Goal: Information Seeking & Learning: Compare options

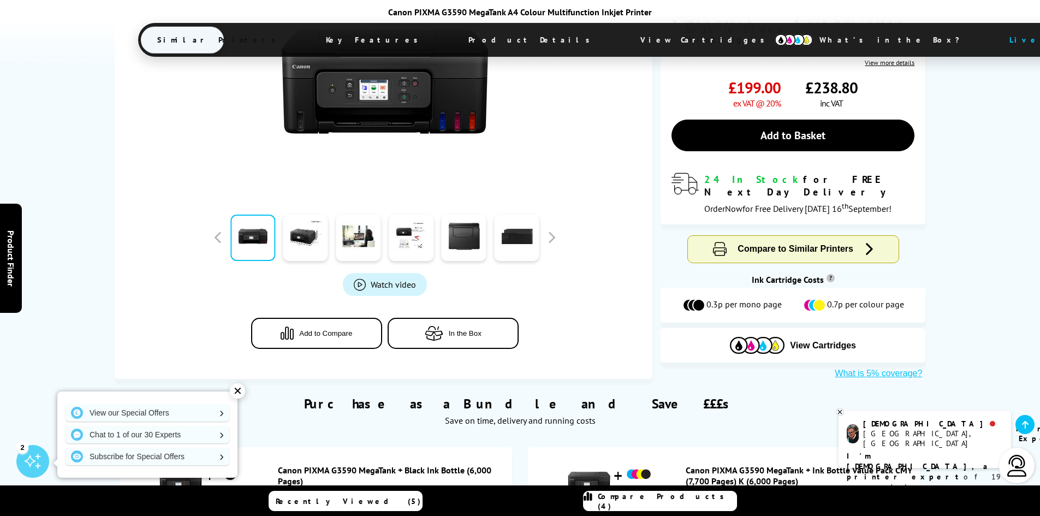
scroll to position [182, 0]
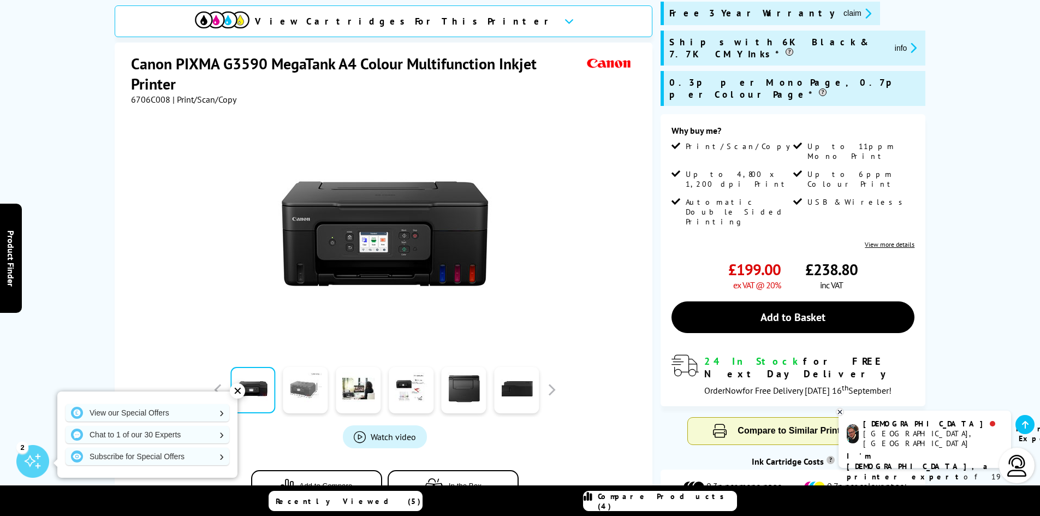
click at [318, 367] on link at bounding box center [305, 390] width 45 height 46
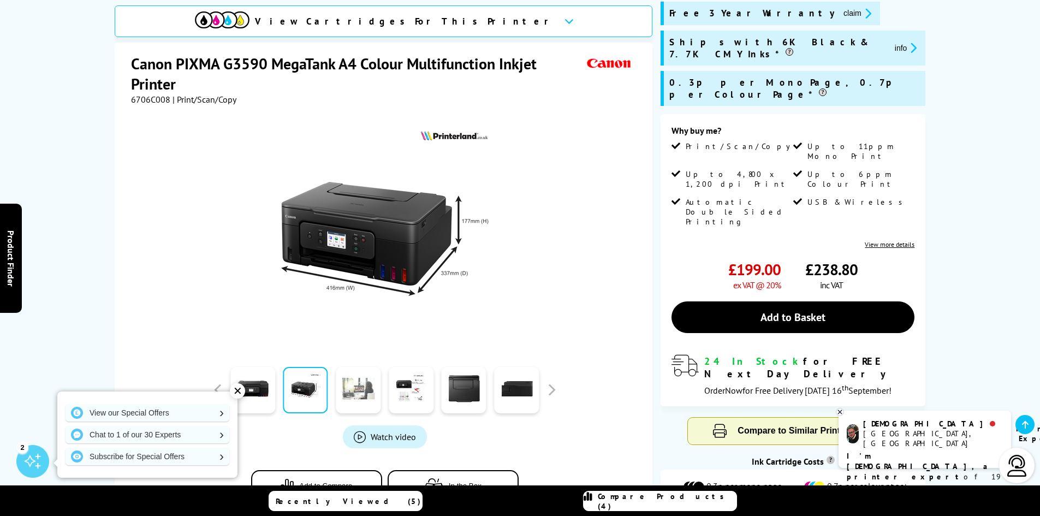
click at [366, 367] on link at bounding box center [358, 390] width 45 height 46
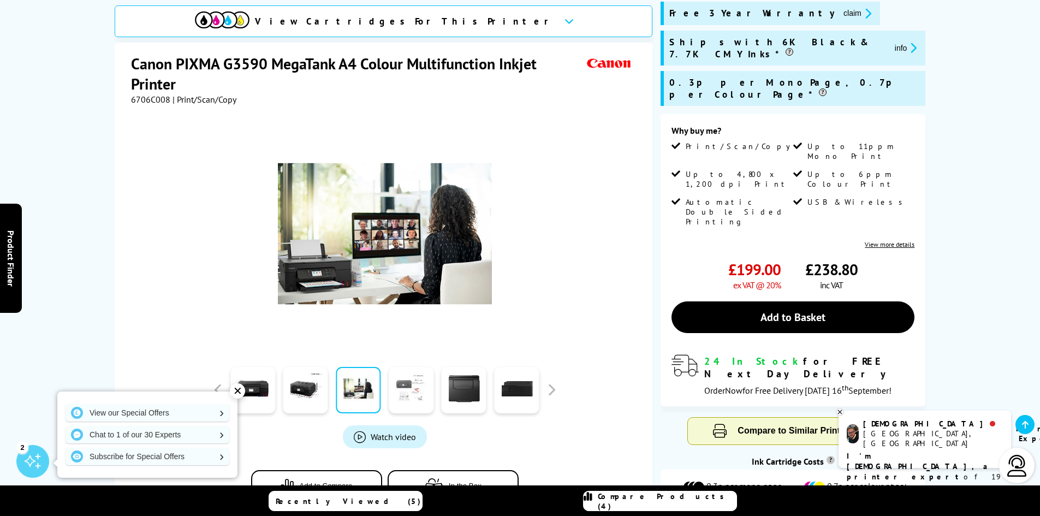
click at [405, 367] on link at bounding box center [411, 390] width 45 height 46
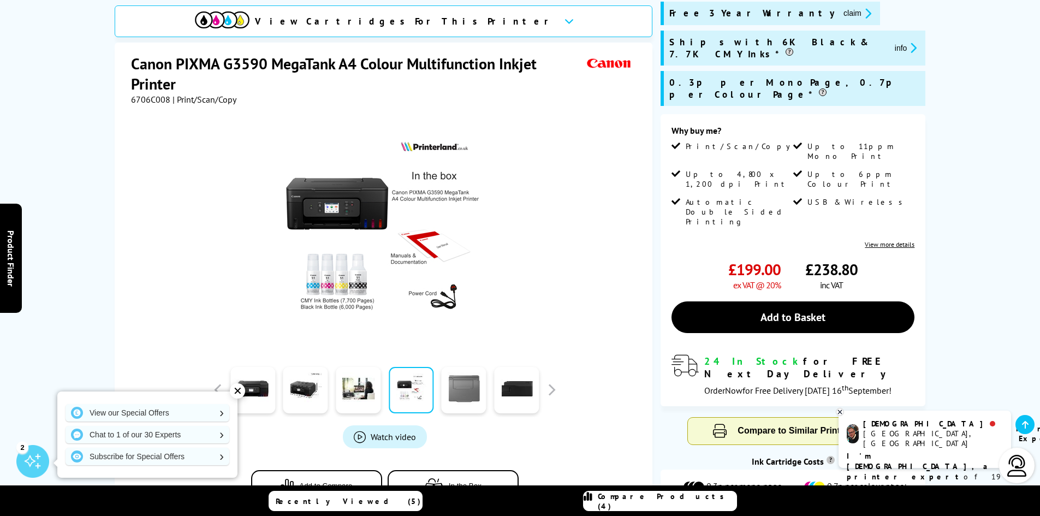
click at [466, 367] on link at bounding box center [464, 390] width 45 height 46
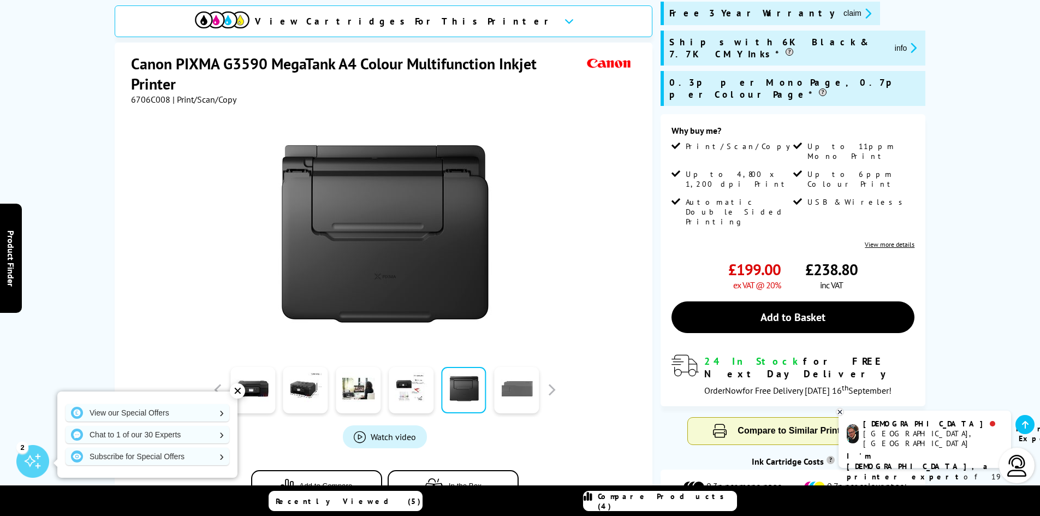
click at [518, 367] on link at bounding box center [516, 390] width 45 height 46
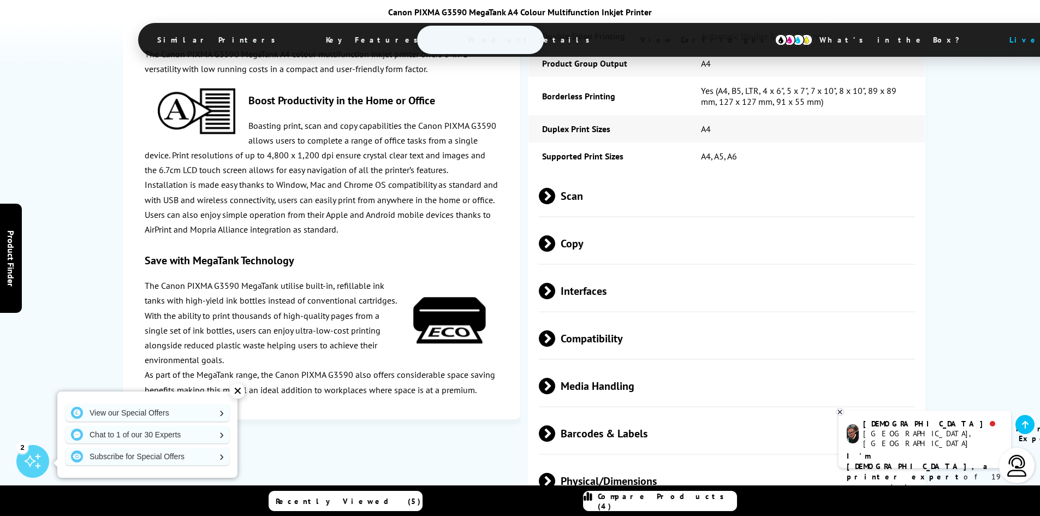
scroll to position [2001, 0]
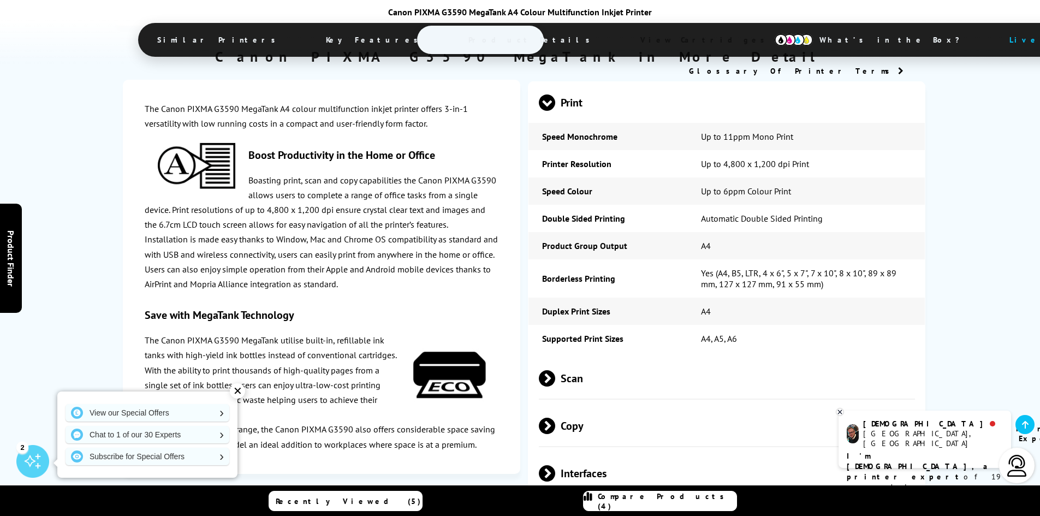
click at [625, 358] on span "Scan" at bounding box center [727, 378] width 377 height 41
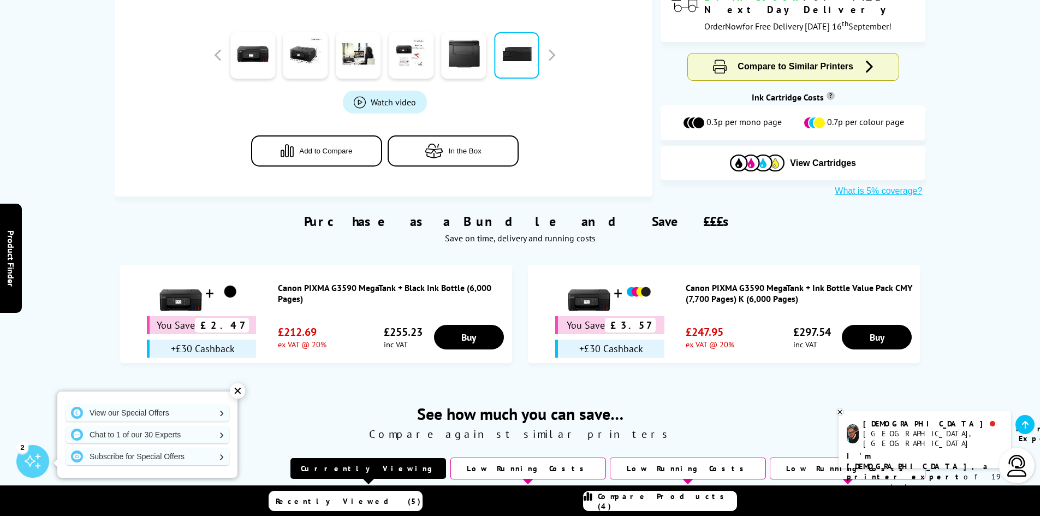
scroll to position [0, 0]
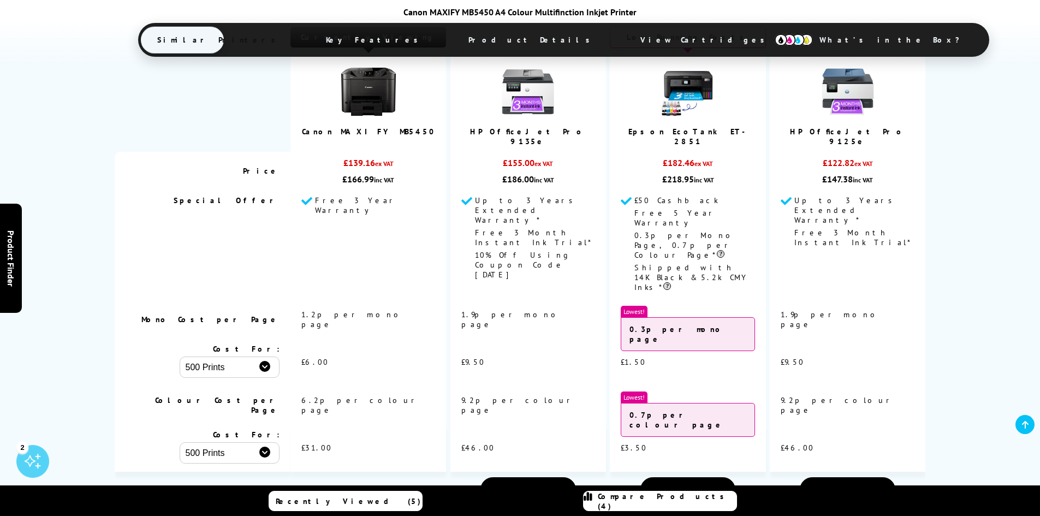
scroll to position [728, 0]
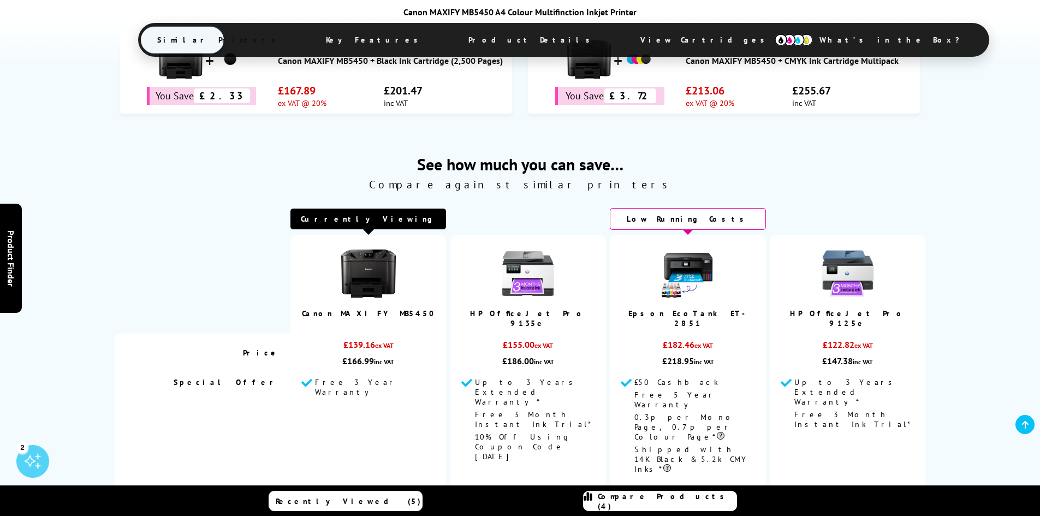
click at [704, 308] on link "Epson EcoTank ET-2851" at bounding box center [687, 318] width 119 height 20
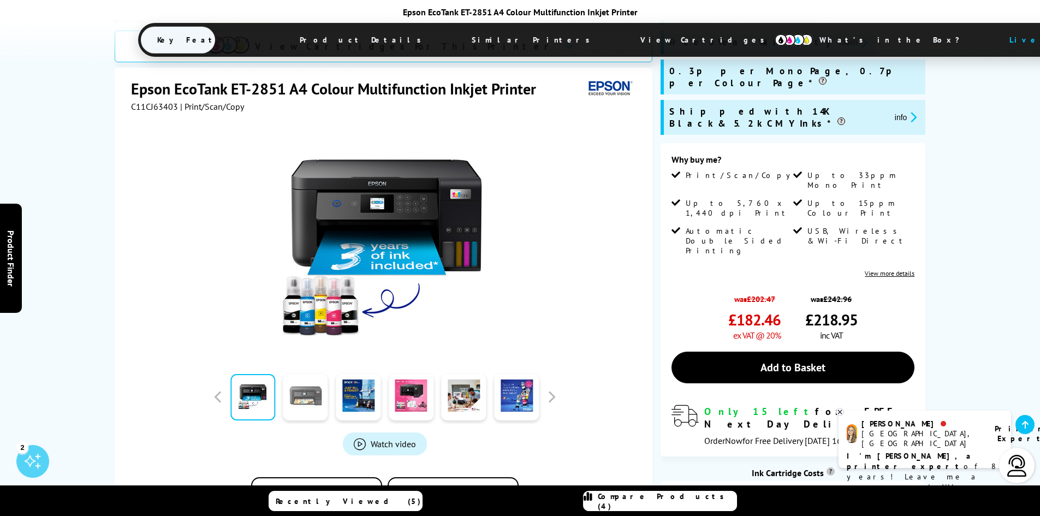
click at [300, 378] on link at bounding box center [305, 397] width 45 height 46
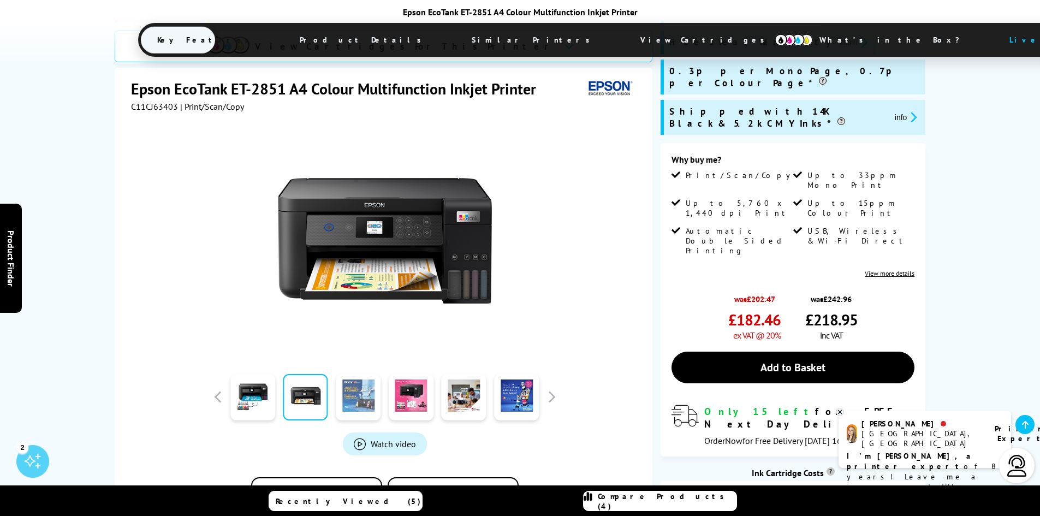
click at [350, 374] on link at bounding box center [358, 397] width 45 height 46
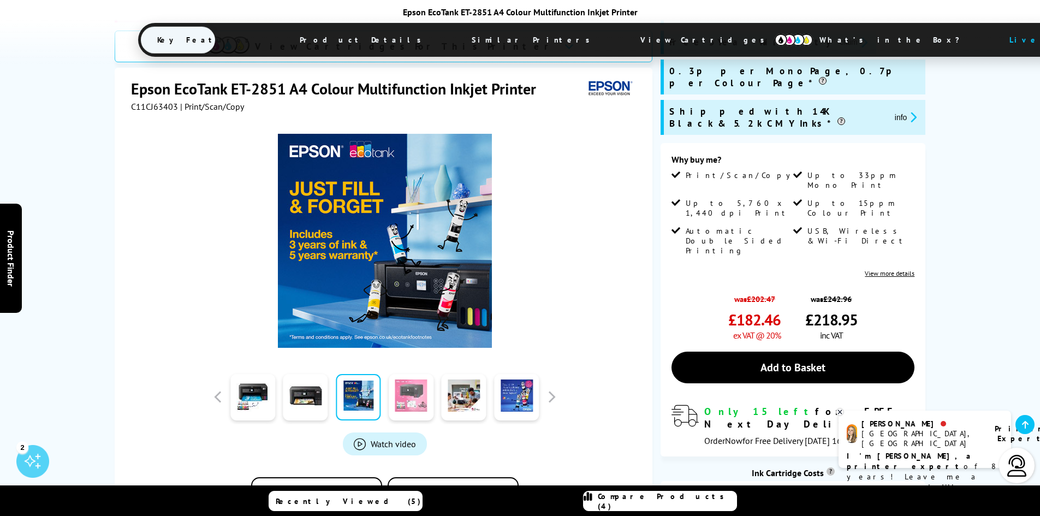
click at [406, 374] on link at bounding box center [411, 397] width 45 height 46
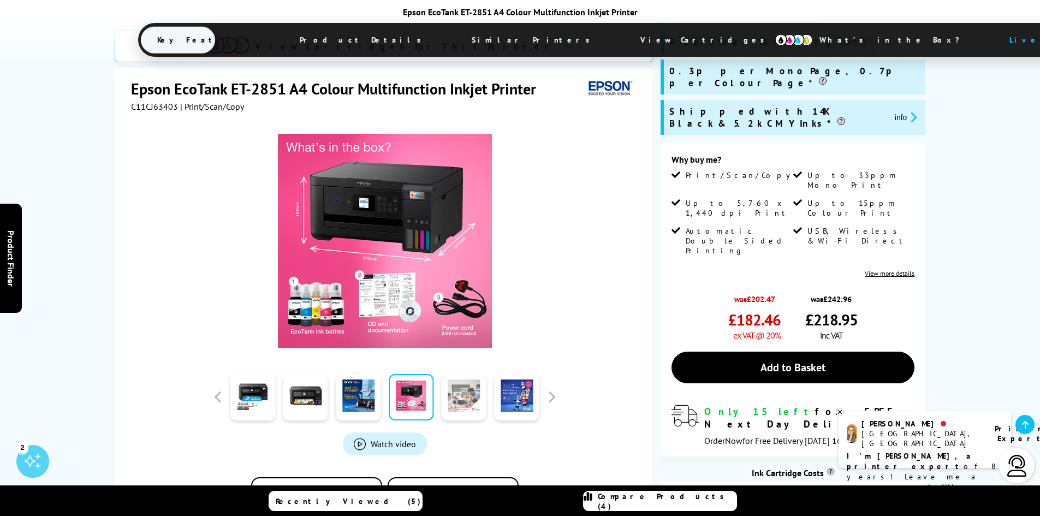
click at [452, 374] on link at bounding box center [464, 397] width 45 height 46
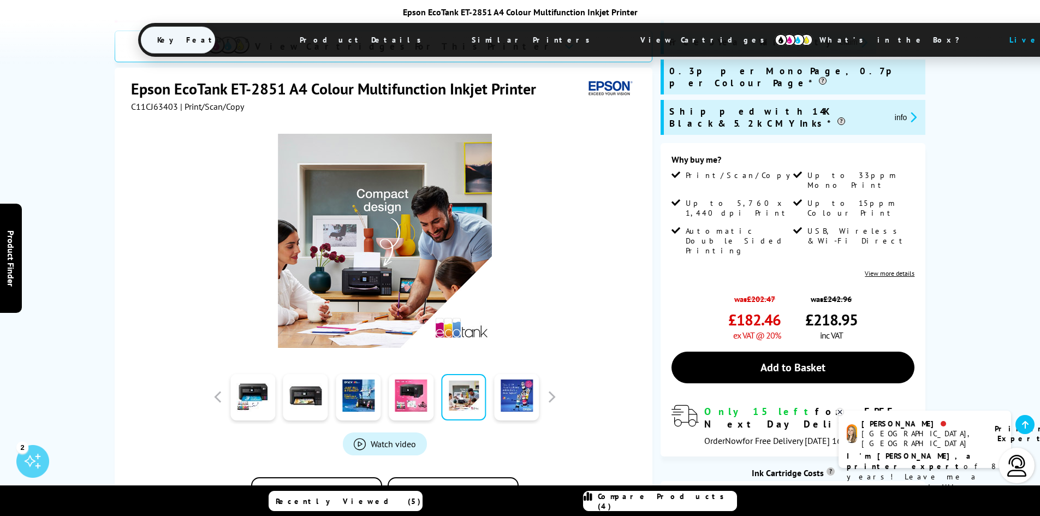
click at [490, 370] on div at bounding box center [516, 397] width 53 height 55
click at [504, 374] on link at bounding box center [516, 397] width 45 height 46
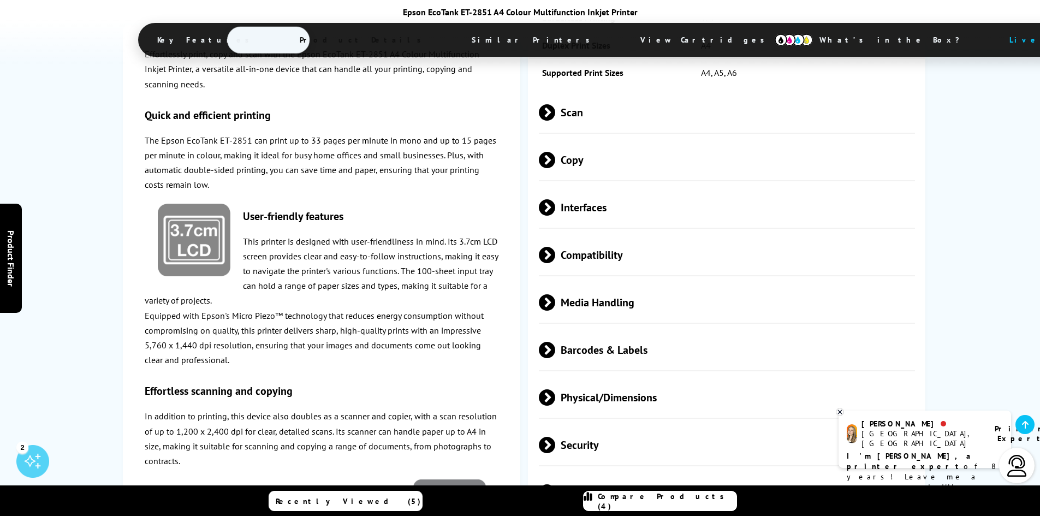
scroll to position [1638, 0]
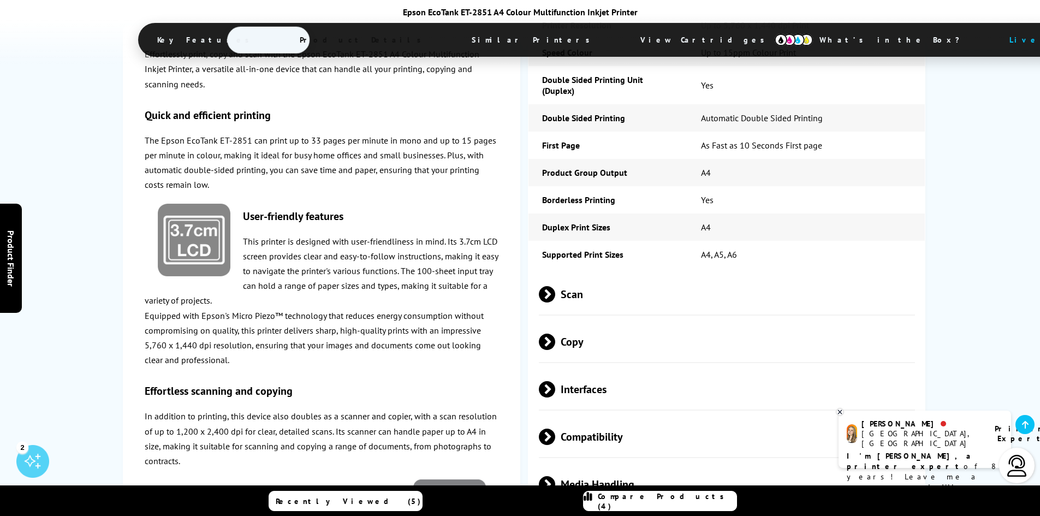
click at [611, 274] on span "Scan" at bounding box center [727, 294] width 377 height 41
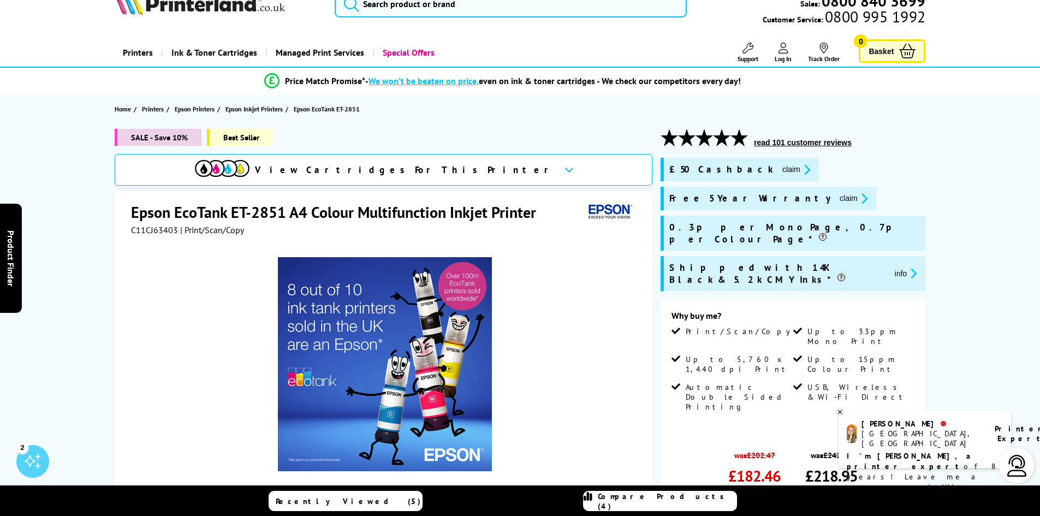
scroll to position [0, 0]
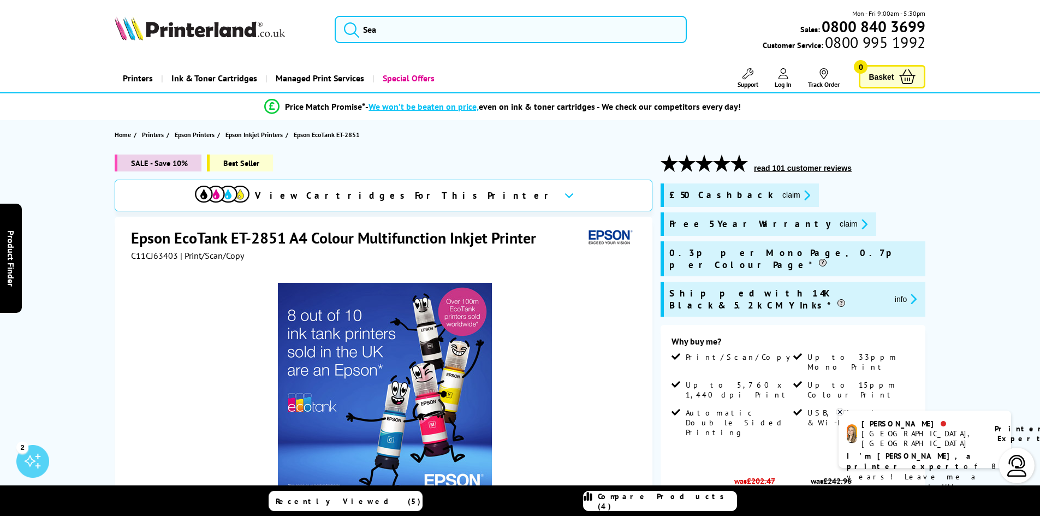
click at [956, 199] on div "SALE - Save 10% Best Seller View Cartridges For This Printer Epson EcoTank ET-2…" at bounding box center [520, 454] width 873 height 600
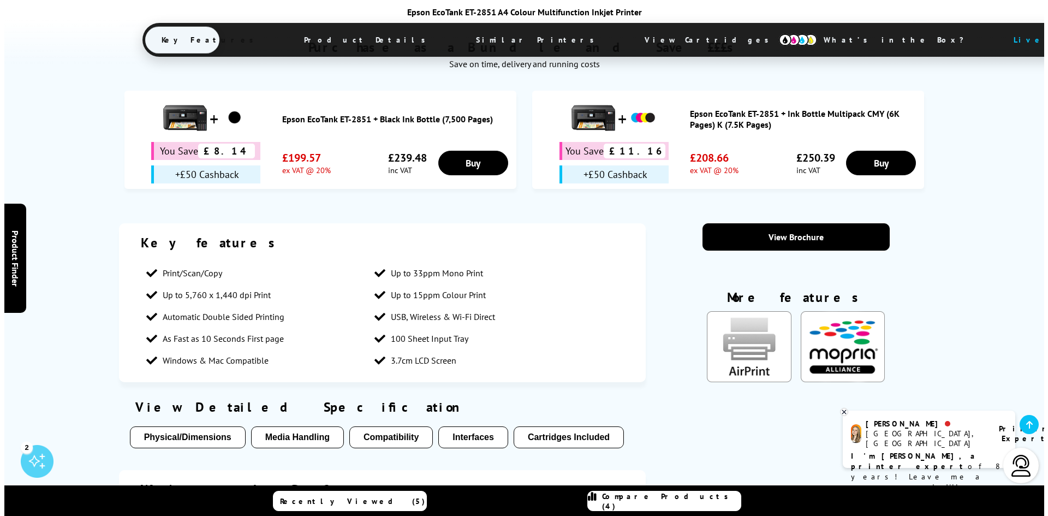
scroll to position [1119, 0]
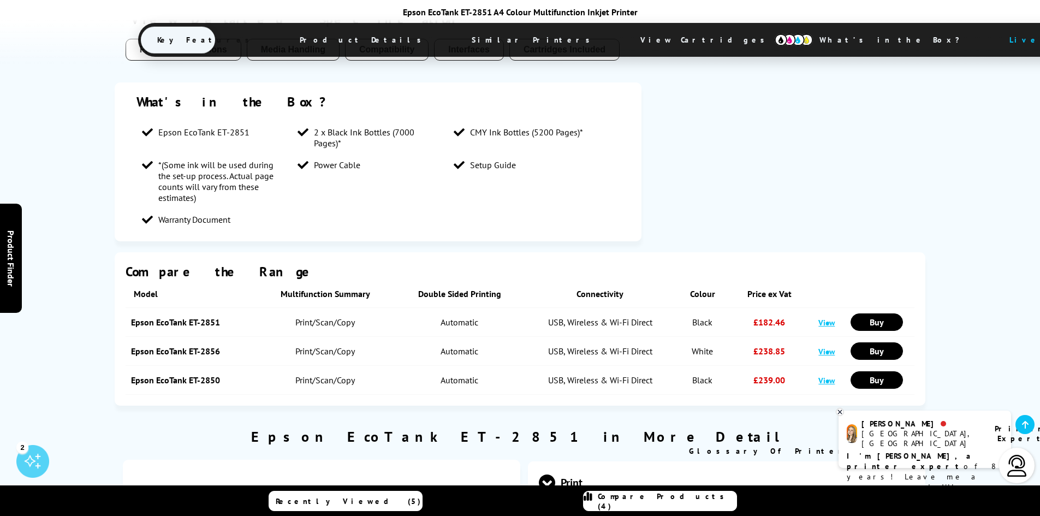
click at [633, 495] on link "Compare Products (4)" at bounding box center [660, 501] width 154 height 20
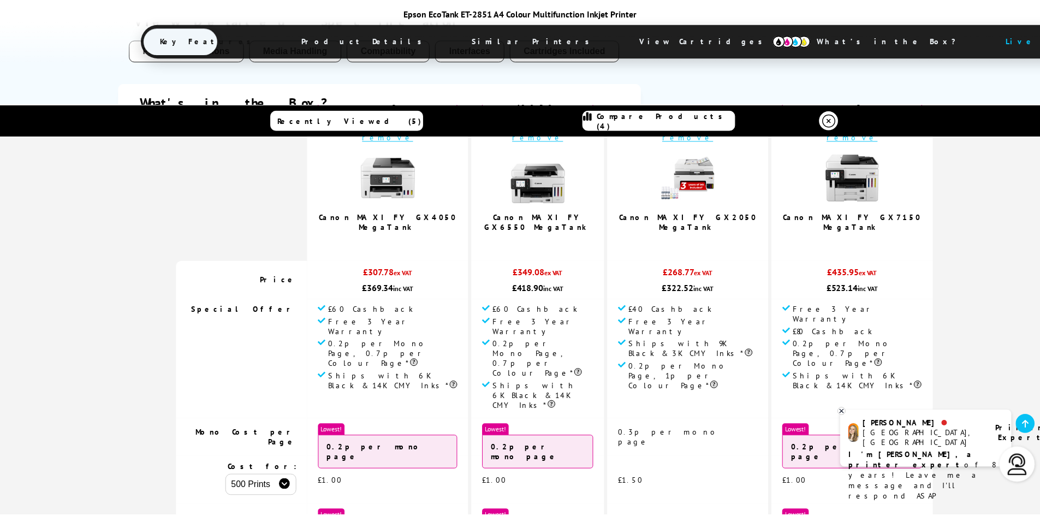
scroll to position [0, 0]
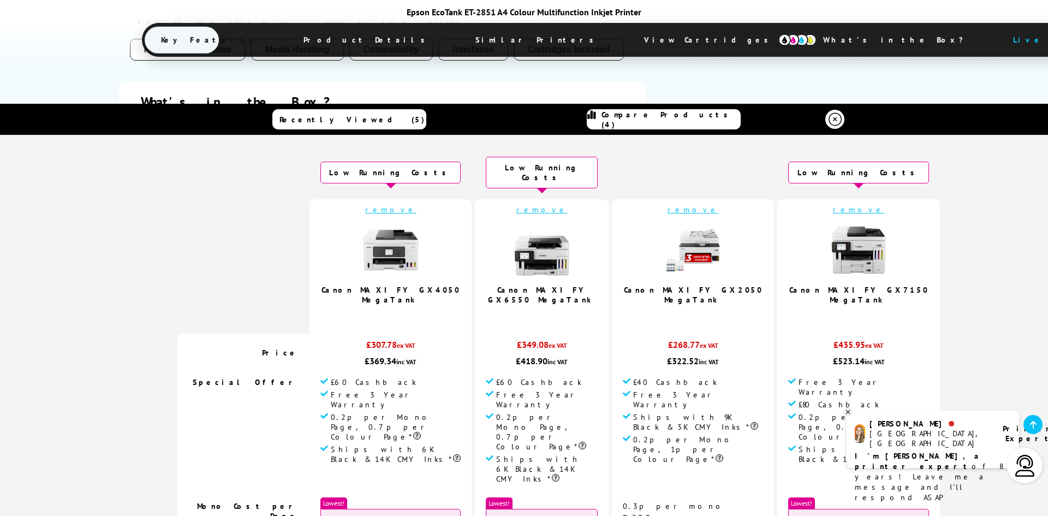
click at [825, 118] on link at bounding box center [834, 119] width 19 height 19
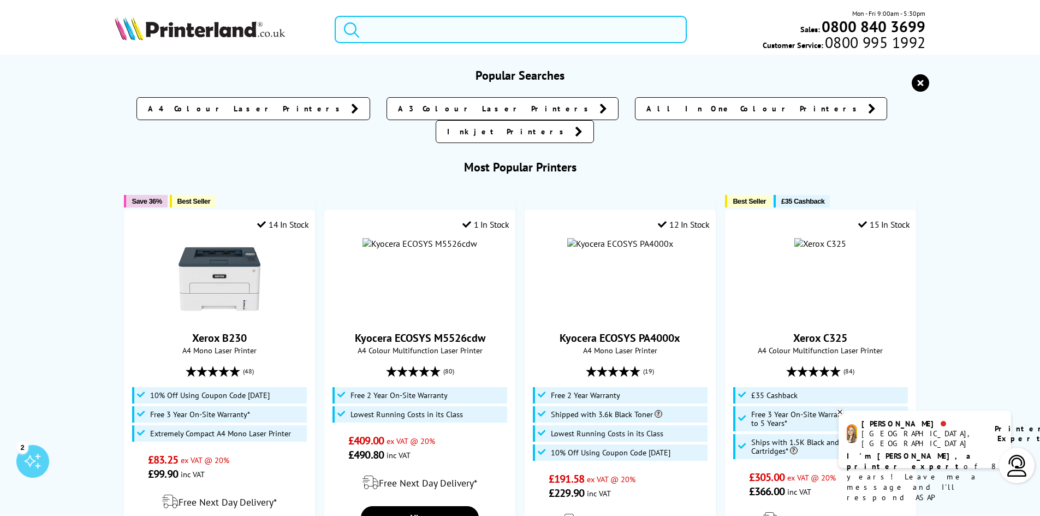
click at [449, 29] on input "search" at bounding box center [511, 29] width 352 height 27
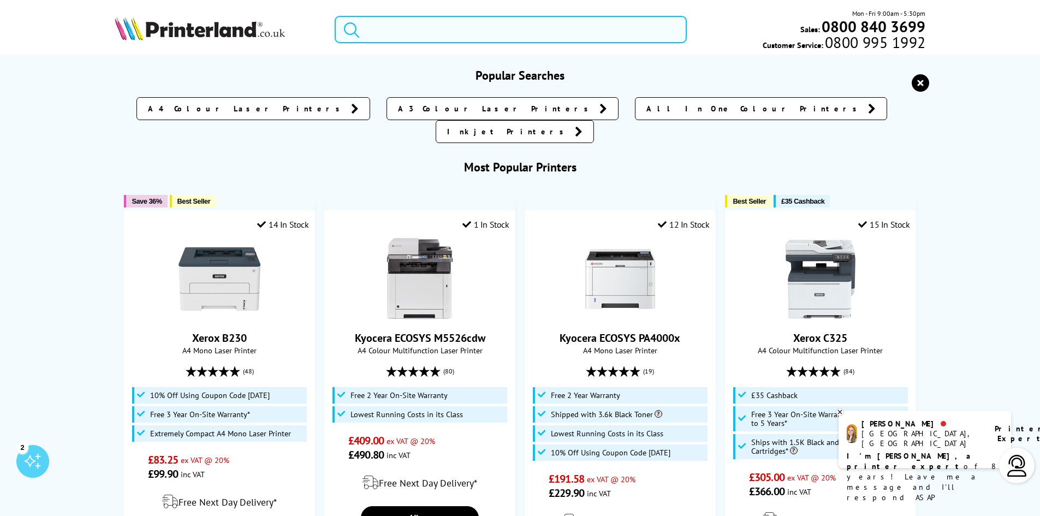
paste input "ET-4950"
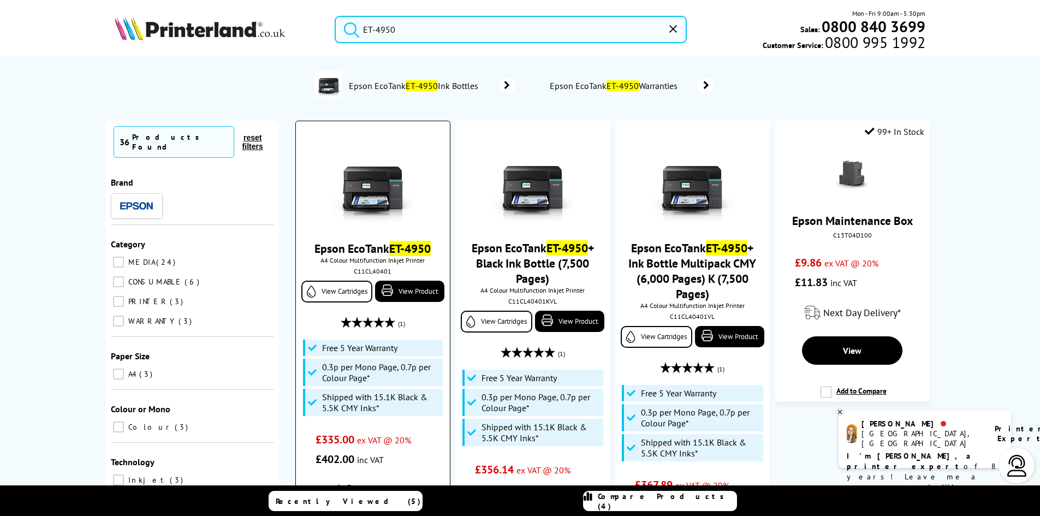
type input "ET-4950"
click at [345, 243] on link "Epson EcoTank ET-4950" at bounding box center [372, 248] width 116 height 15
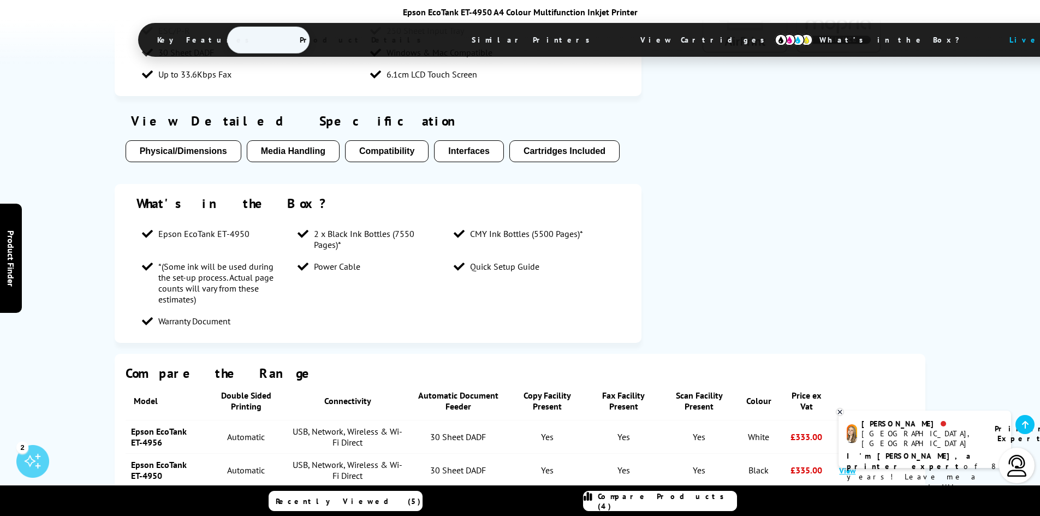
scroll to position [1274, 0]
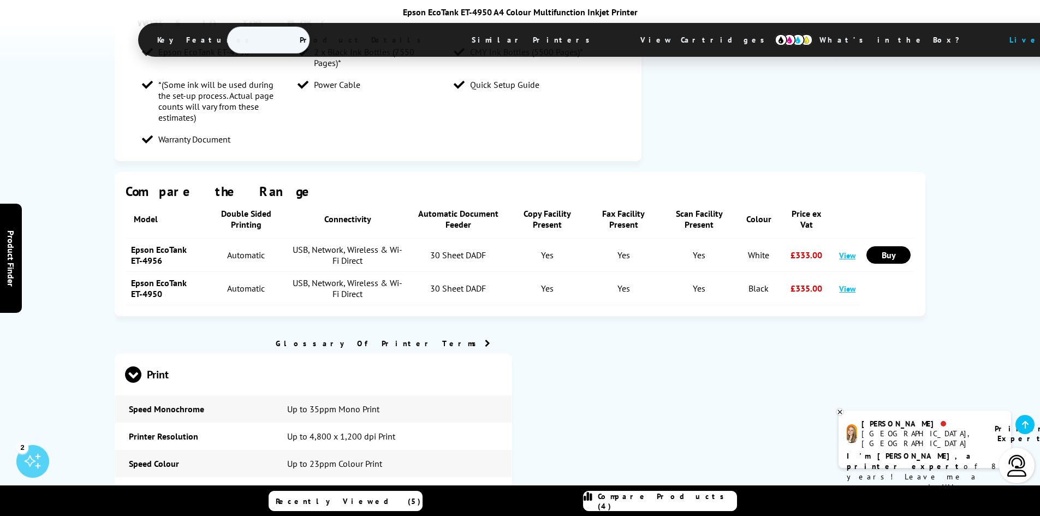
click at [841, 250] on link "View" at bounding box center [847, 255] width 16 height 10
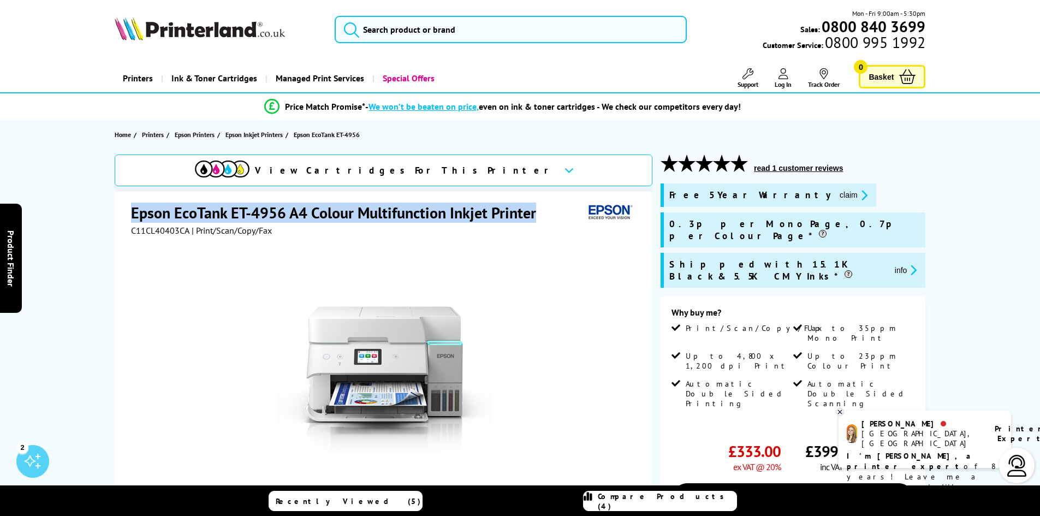
drag, startPoint x: 131, startPoint y: 214, endPoint x: 537, endPoint y: 217, distance: 405.6
click at [537, 217] on h1 "Epson EcoTank ET-4956 A4 Colour Multifunction Inkjet Printer" at bounding box center [339, 213] width 416 height 20
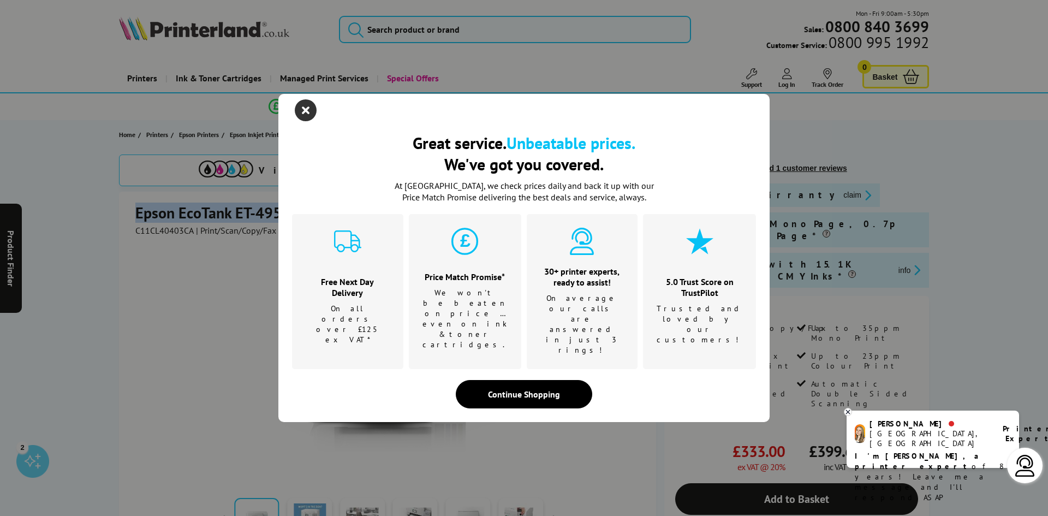
click at [299, 121] on icon "close modal" at bounding box center [306, 110] width 22 height 22
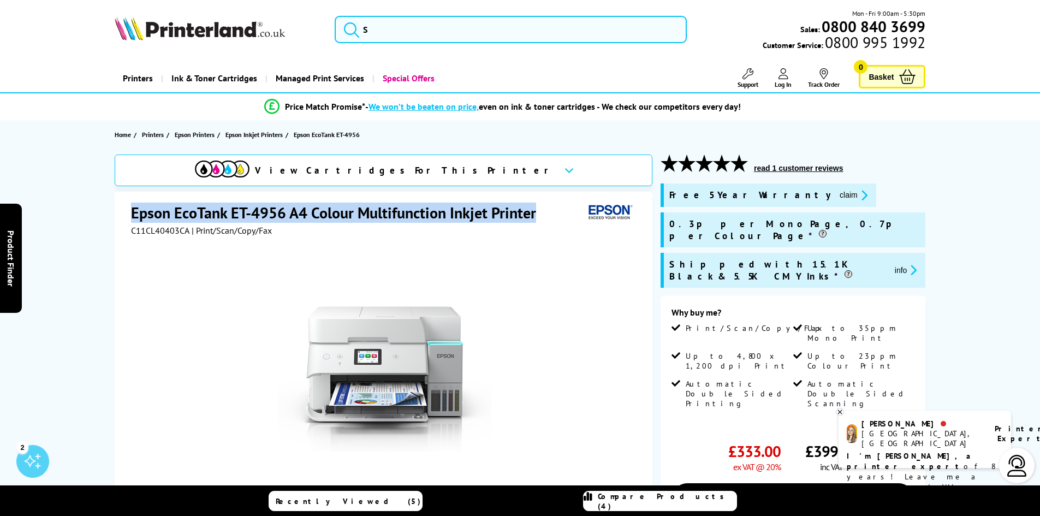
copy h1 "Epson EcoTank ET-4956 A4 Colour Multifunction Inkjet Printer"
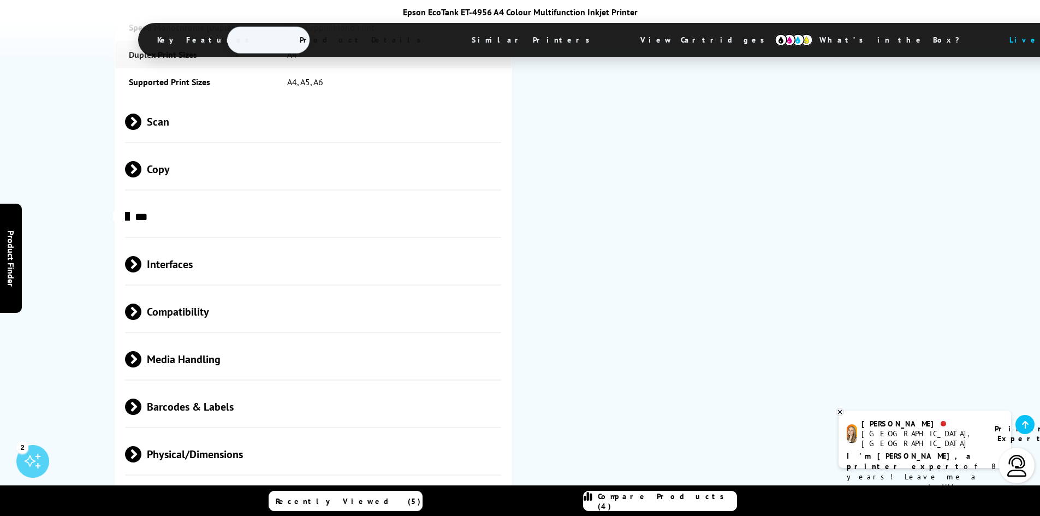
scroll to position [1638, 0]
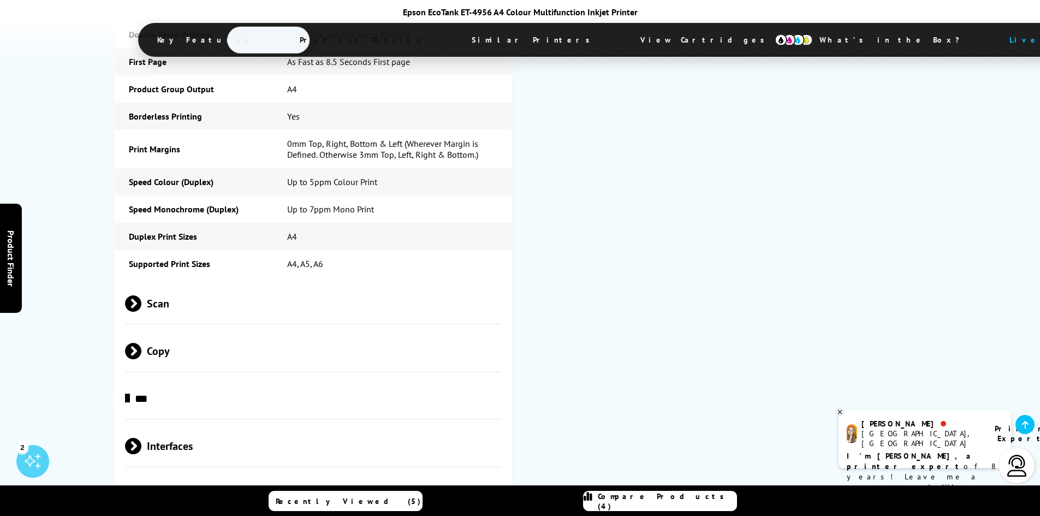
click at [266, 283] on span "Scan" at bounding box center [313, 303] width 377 height 41
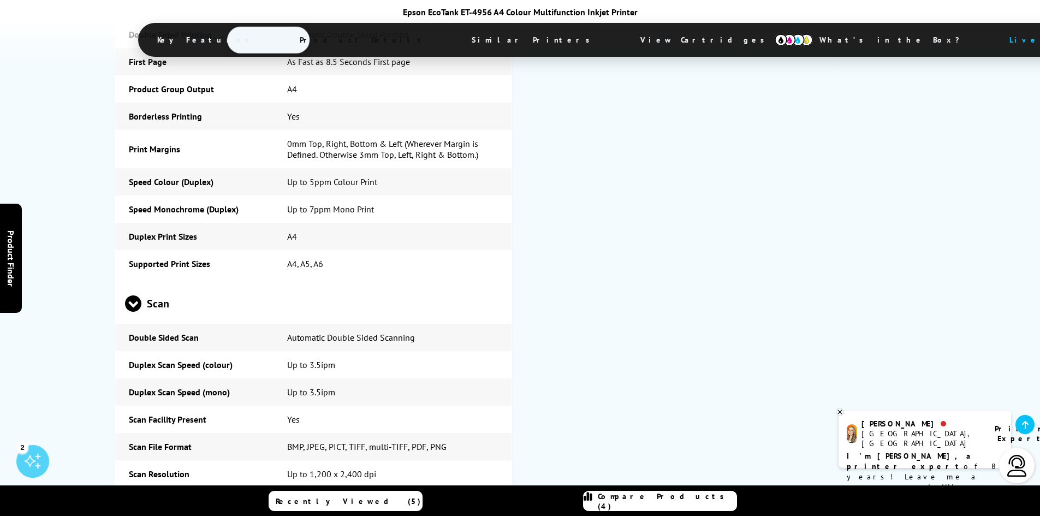
scroll to position [1820, 0]
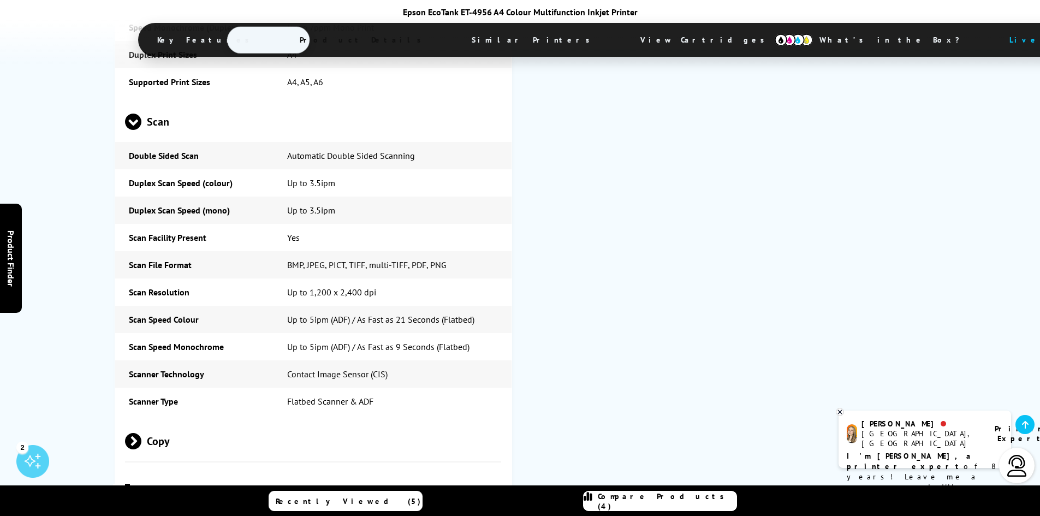
click at [185, 420] on span "Copy" at bounding box center [313, 440] width 377 height 41
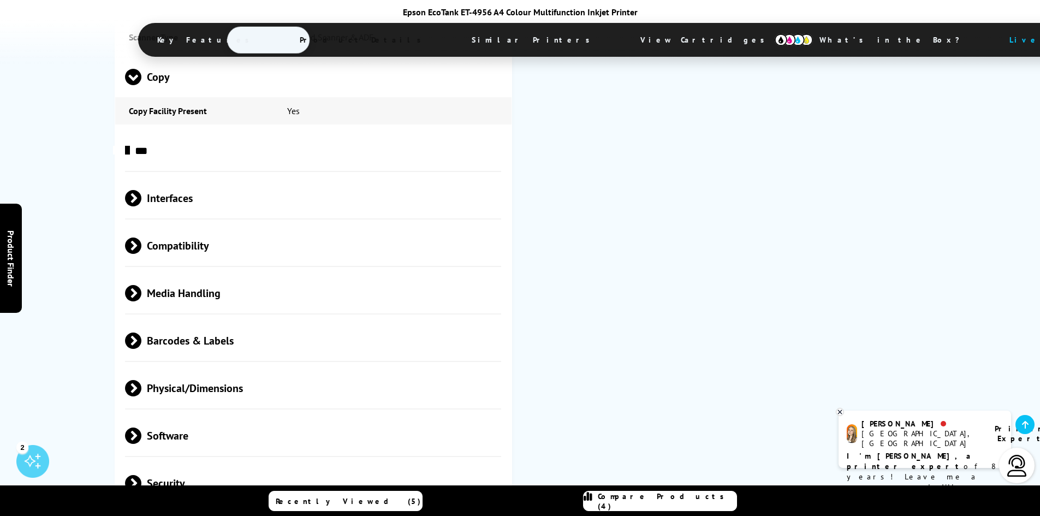
scroll to position [2365, 0]
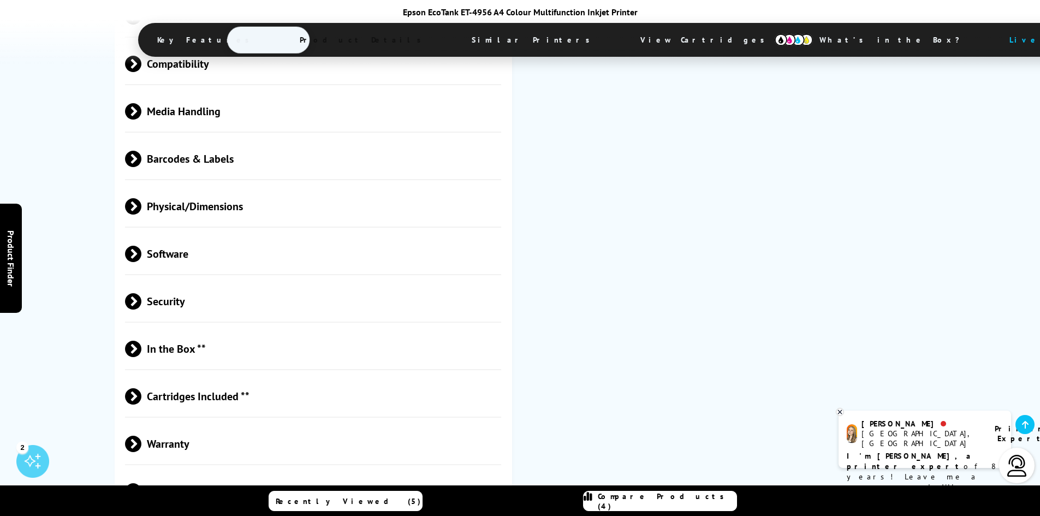
click at [283, 328] on span "In the Box **" at bounding box center [313, 348] width 377 height 41
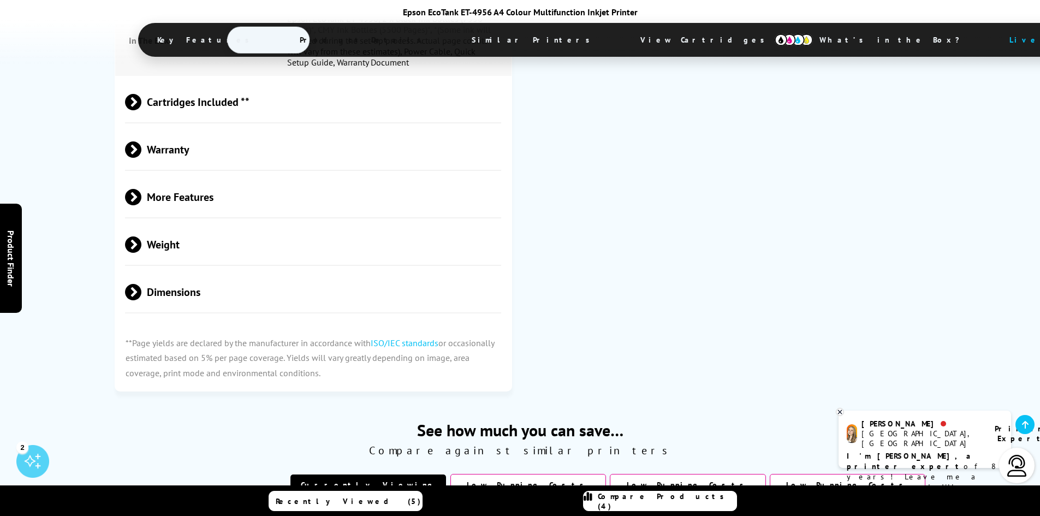
scroll to position [2547, 0]
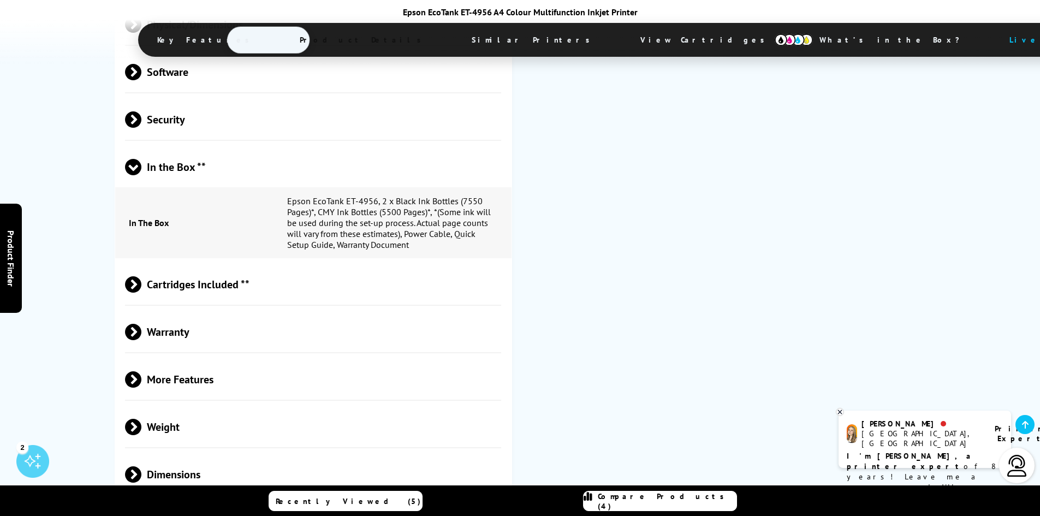
click at [292, 264] on span "Cartridges Included **" at bounding box center [313, 284] width 377 height 41
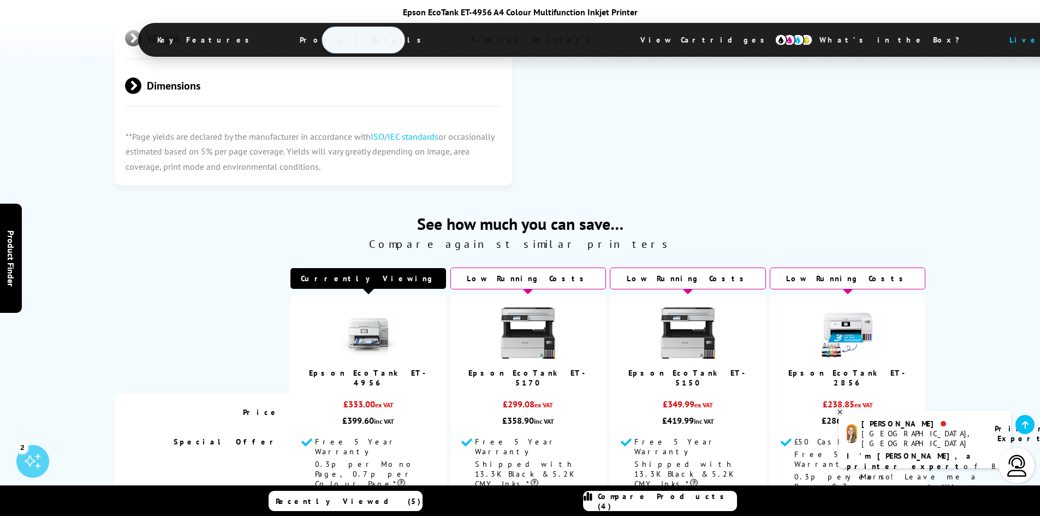
scroll to position [3639, 0]
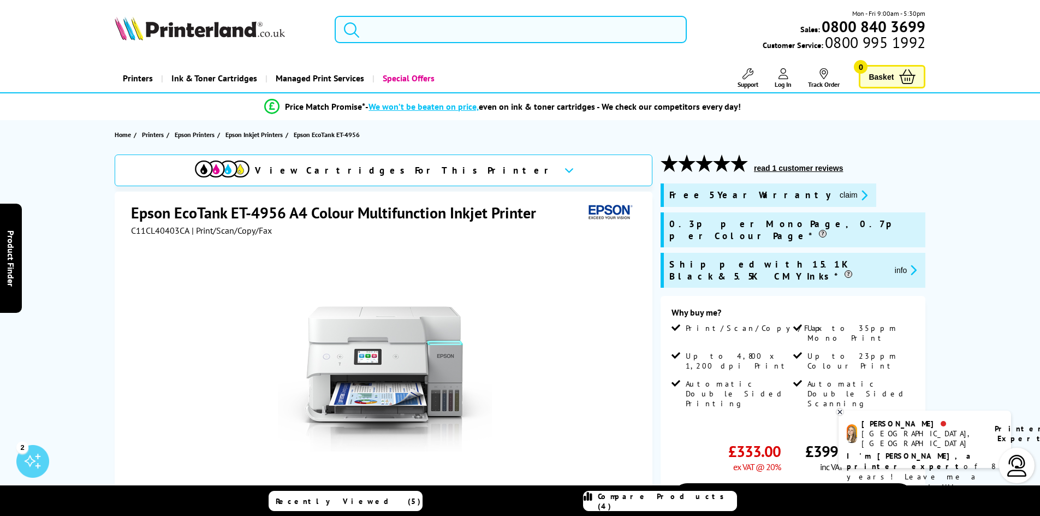
click at [390, 19] on input "search" at bounding box center [511, 29] width 352 height 27
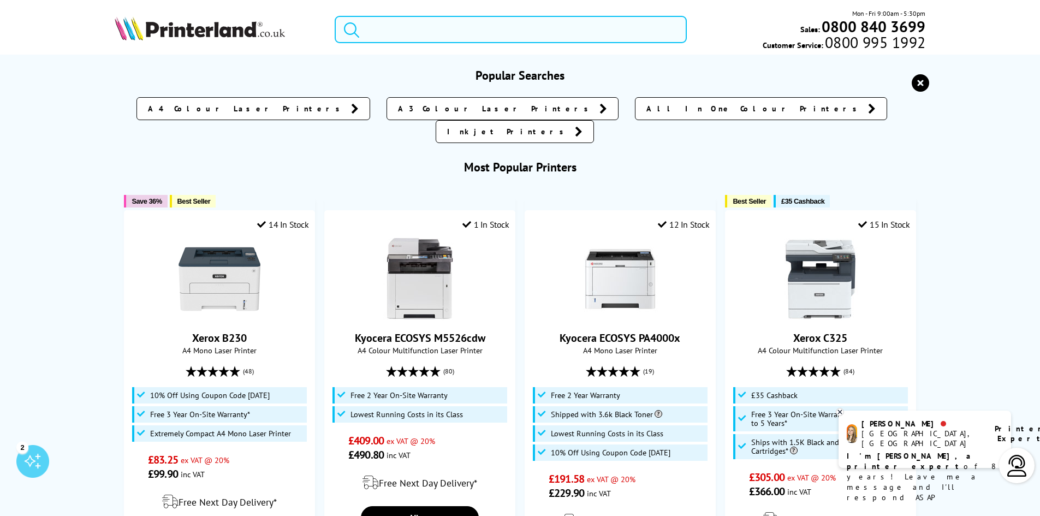
paste input "WorkForce Pro WF-4830DTWF"
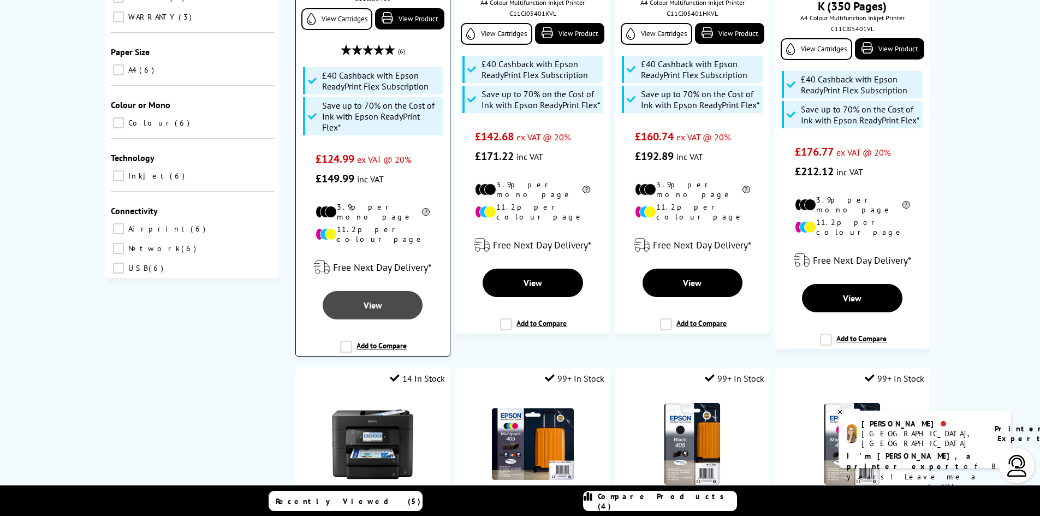
scroll to position [182, 0]
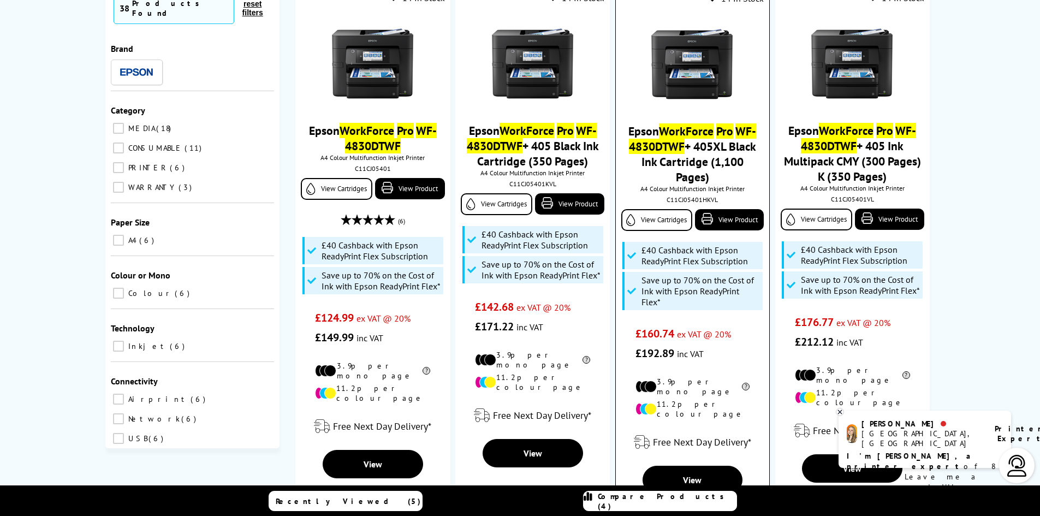
type input "WorkForce Pro WF-4830DTWF"
click at [709, 144] on link "Epson WorkForce Pro WF-4830DTWF + 405XL Black Ink Cartridge (1,100 Pages)" at bounding box center [692, 153] width 128 height 61
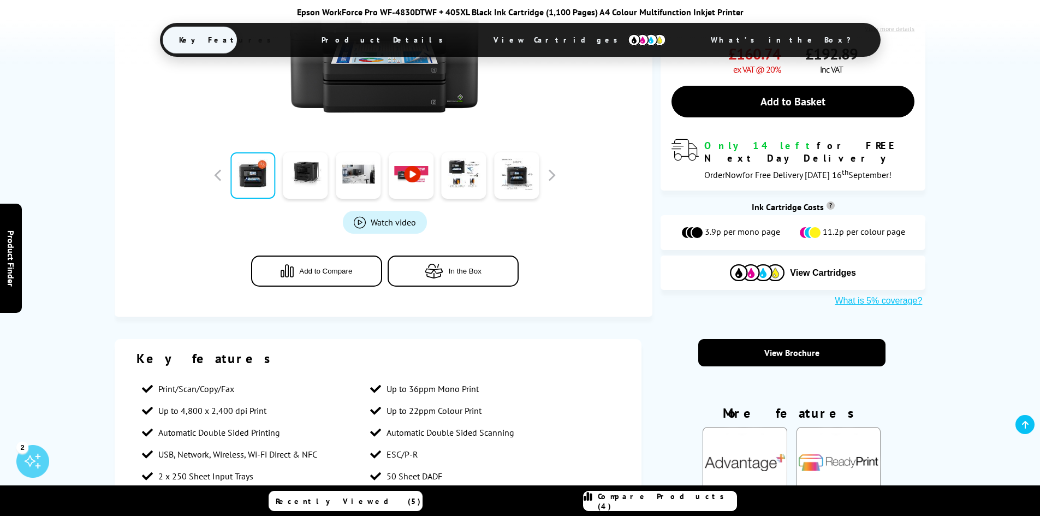
scroll to position [182, 0]
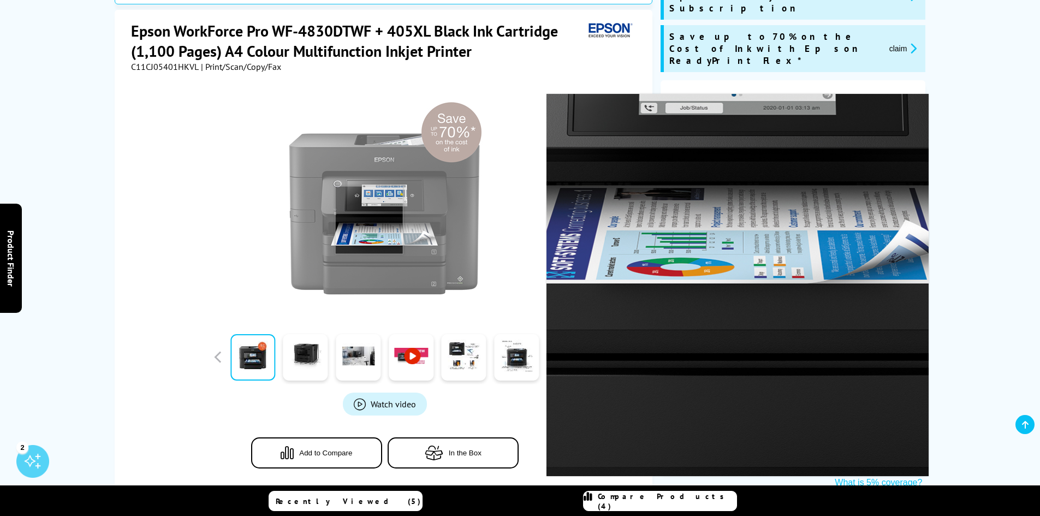
click at [369, 219] on img at bounding box center [385, 201] width 214 height 214
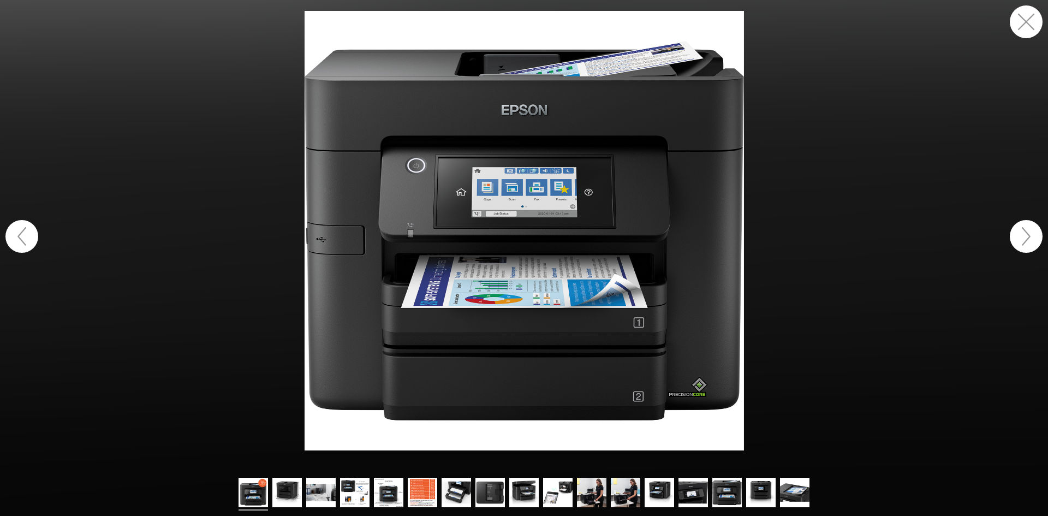
click at [1031, 235] on button "button" at bounding box center [1026, 236] width 33 height 33
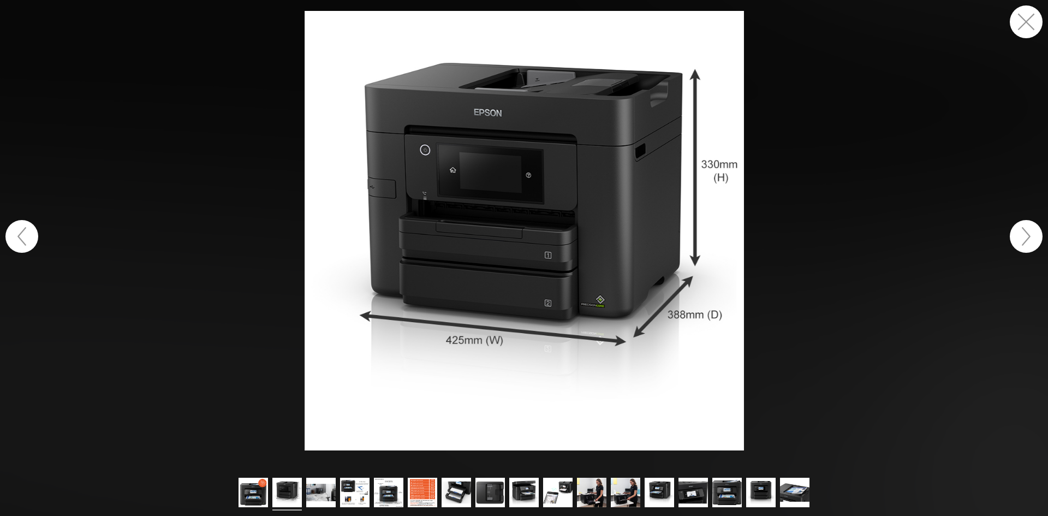
click at [1031, 235] on button "button" at bounding box center [1026, 236] width 33 height 33
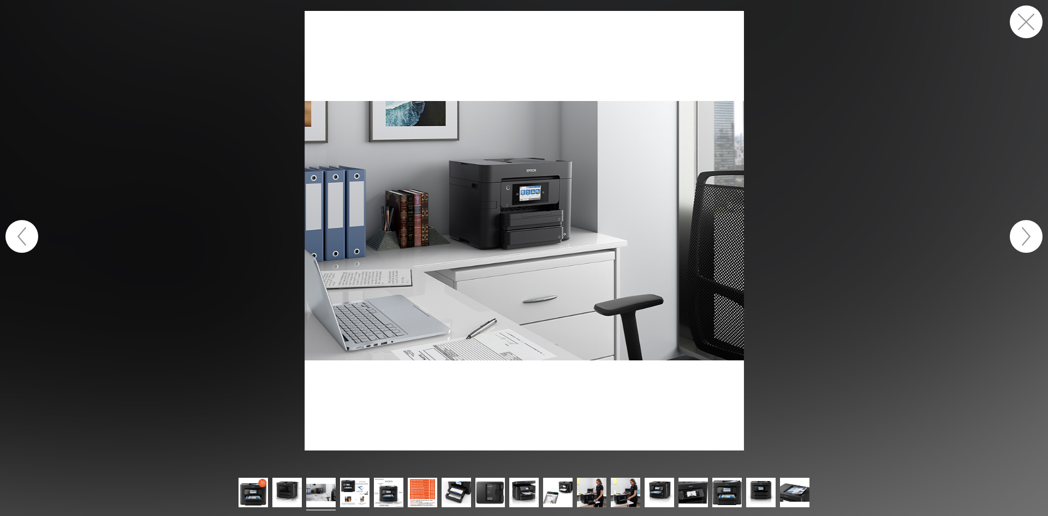
click at [1031, 235] on button "button" at bounding box center [1026, 236] width 33 height 33
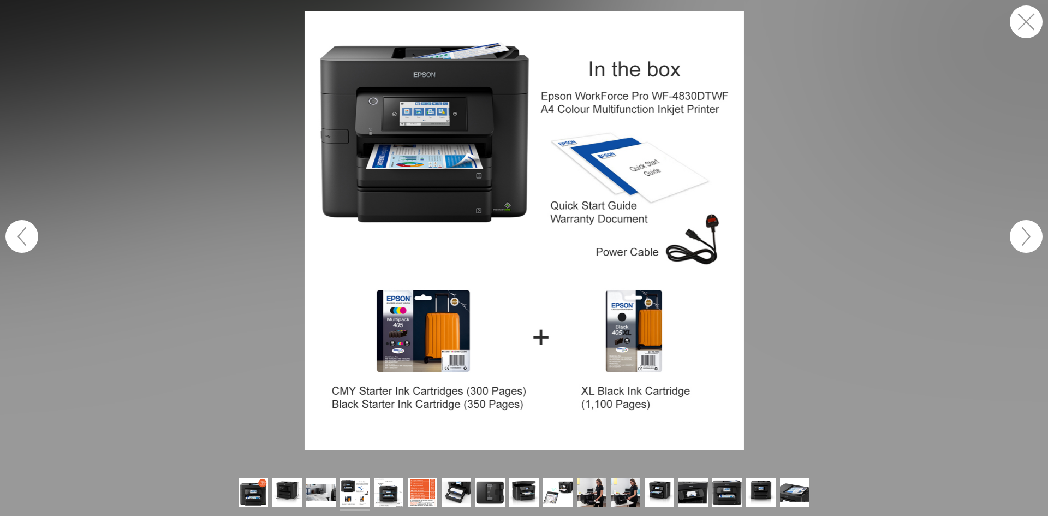
click at [1031, 235] on button "button" at bounding box center [1026, 236] width 33 height 33
click at [1031, 234] on button "button" at bounding box center [1026, 236] width 33 height 33
click at [1030, 230] on button "button" at bounding box center [1026, 236] width 33 height 33
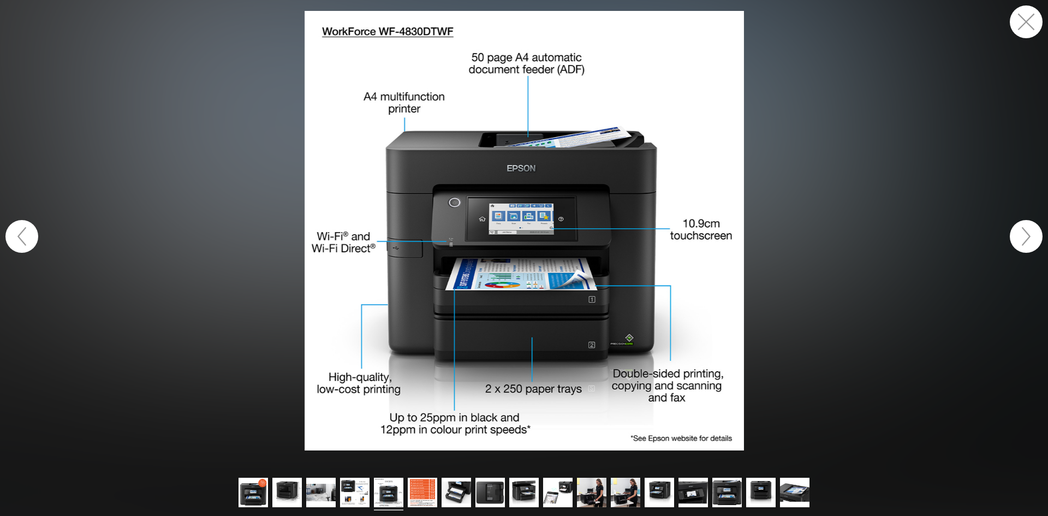
click at [1016, 236] on button "button" at bounding box center [1026, 236] width 33 height 33
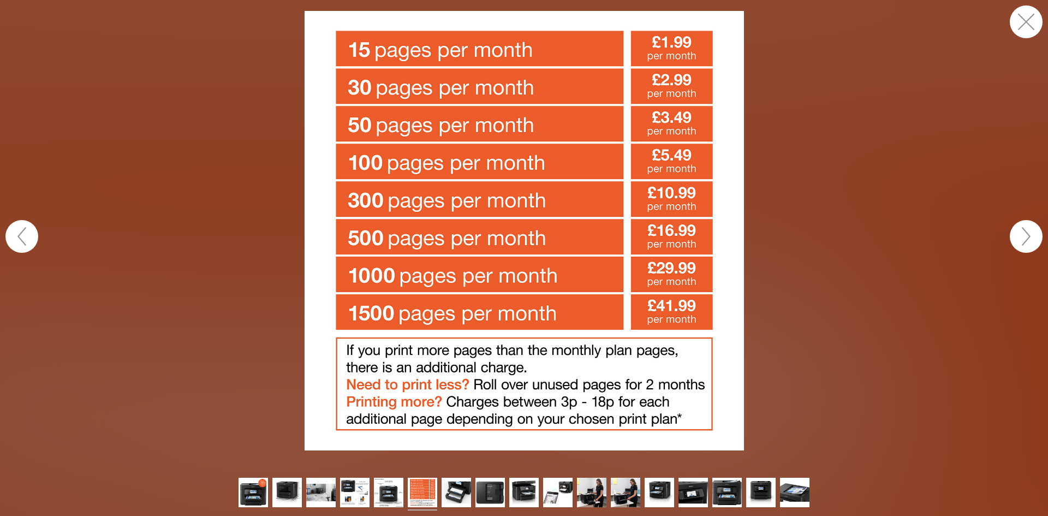
click at [1015, 27] on button "button" at bounding box center [1026, 21] width 33 height 33
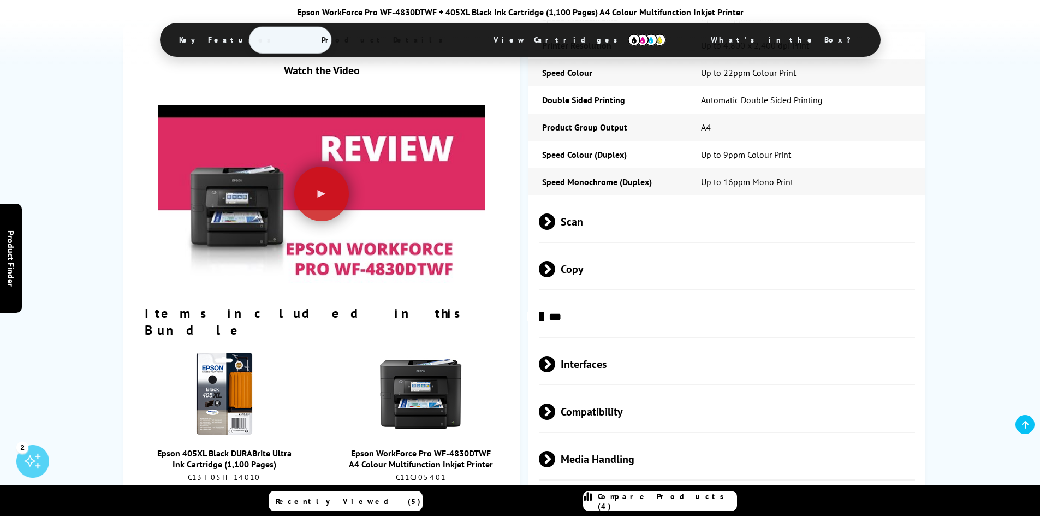
scroll to position [1092, 0]
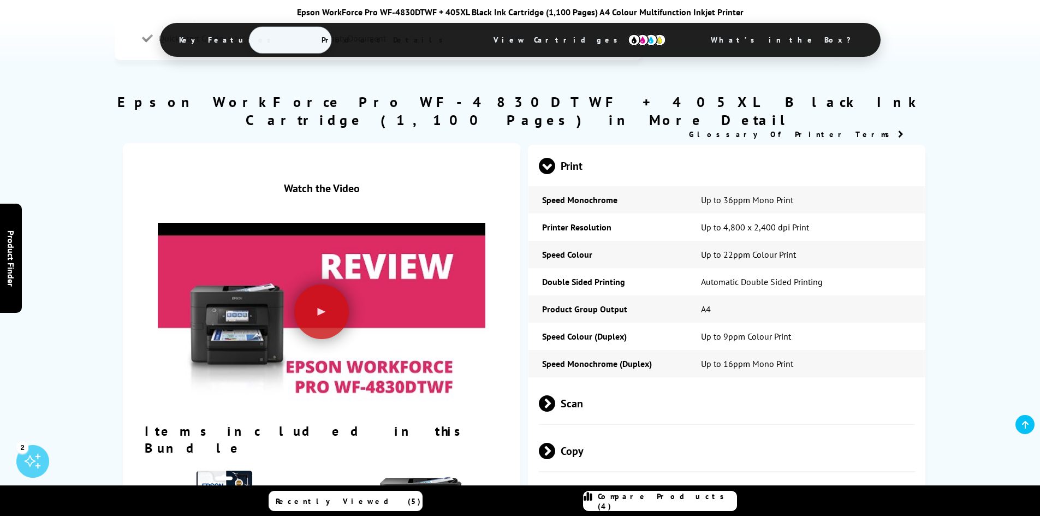
click at [645, 383] on span "Scan" at bounding box center [727, 403] width 377 height 41
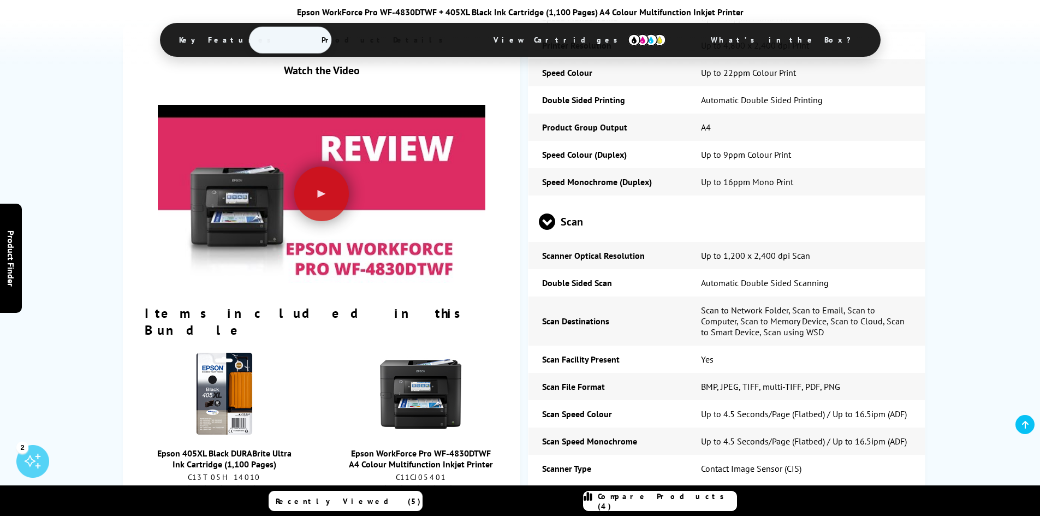
scroll to position [1455, 0]
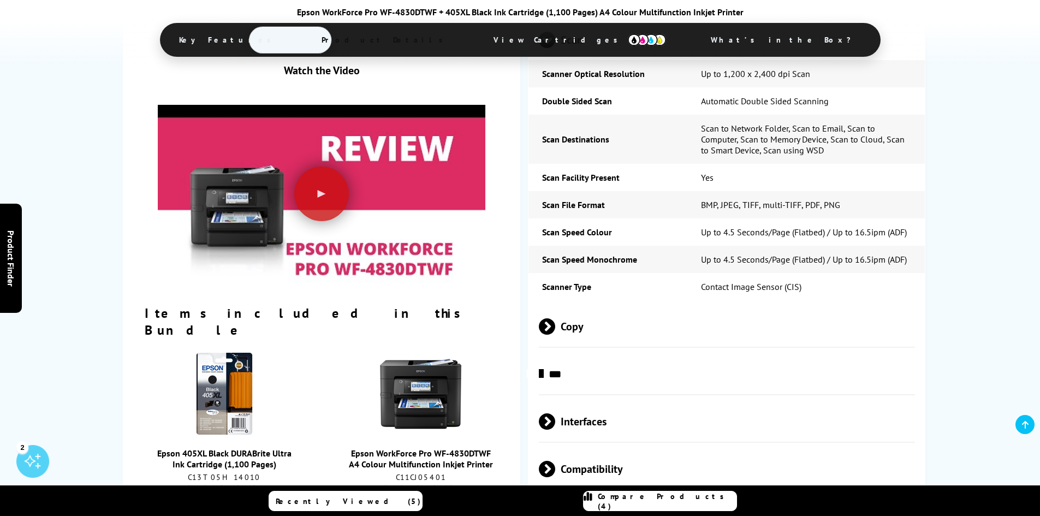
click at [717, 306] on span "Copy" at bounding box center [727, 326] width 377 height 41
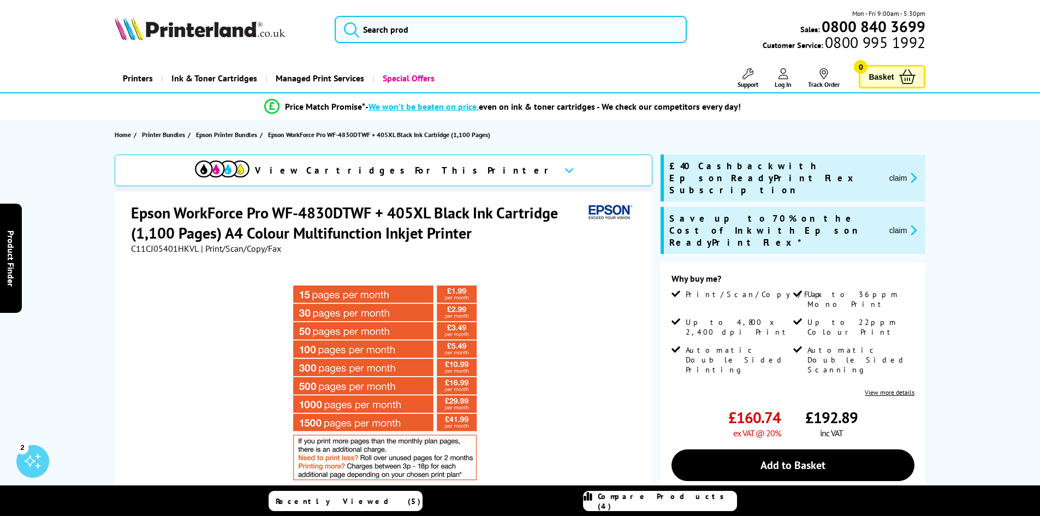
scroll to position [182, 0]
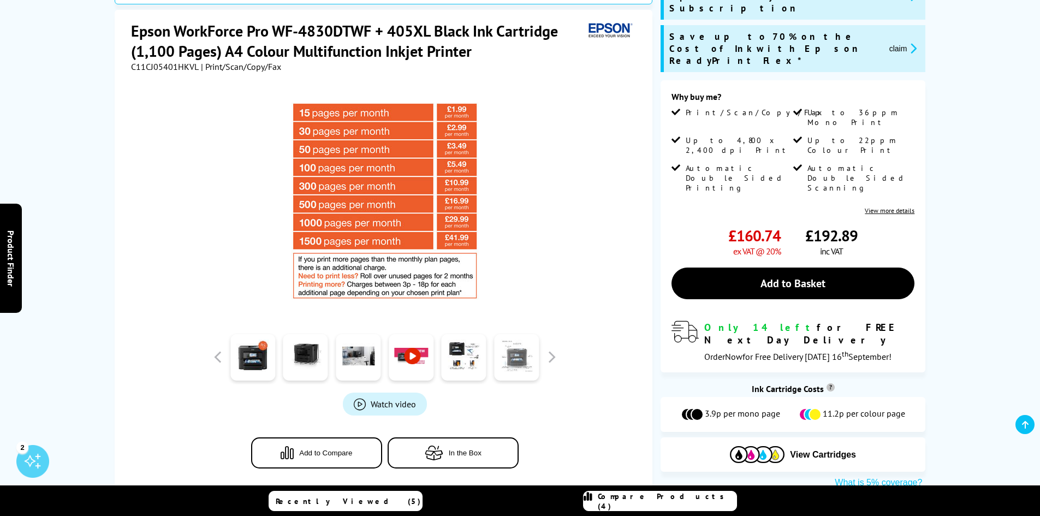
click at [525, 358] on link at bounding box center [516, 357] width 45 height 46
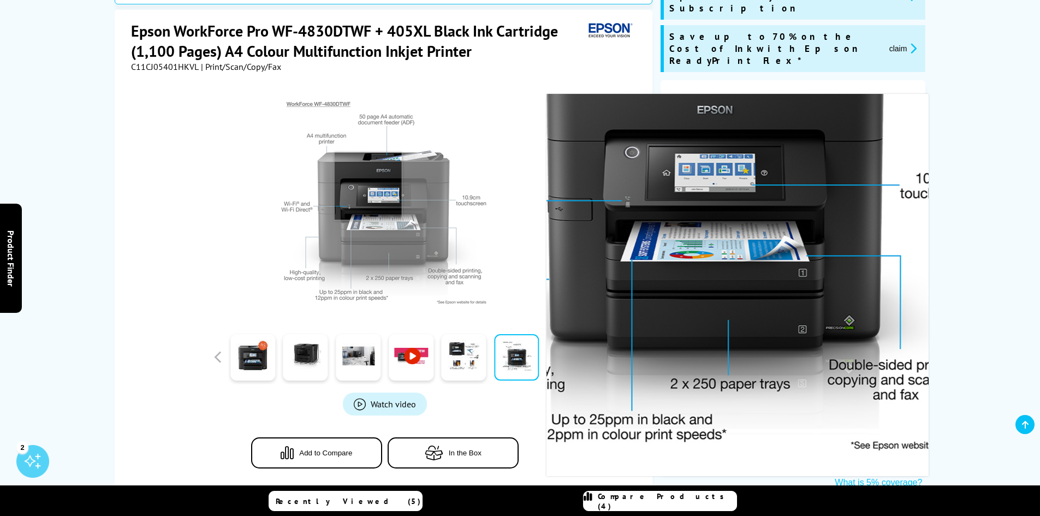
click at [368, 186] on img at bounding box center [385, 201] width 214 height 214
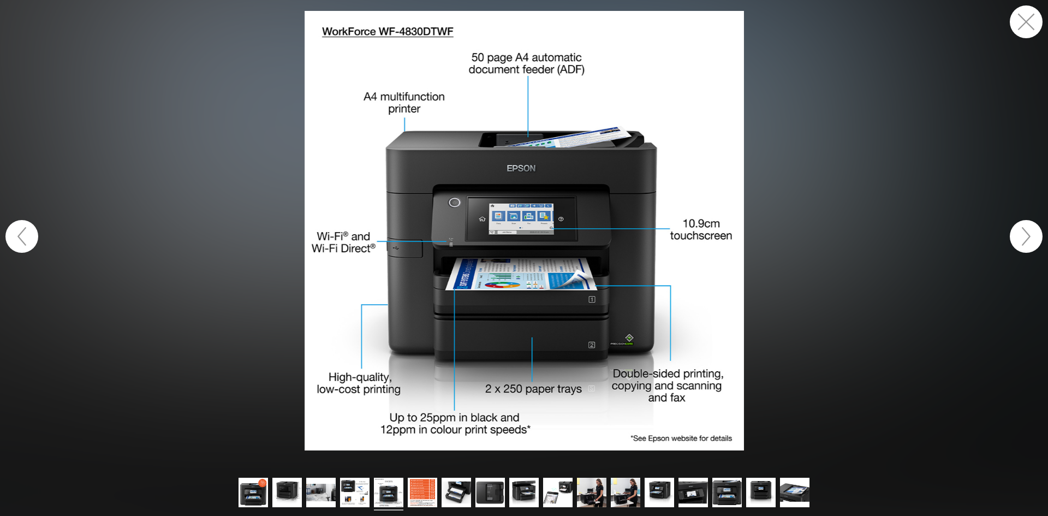
click at [1031, 17] on button "button" at bounding box center [1026, 21] width 33 height 33
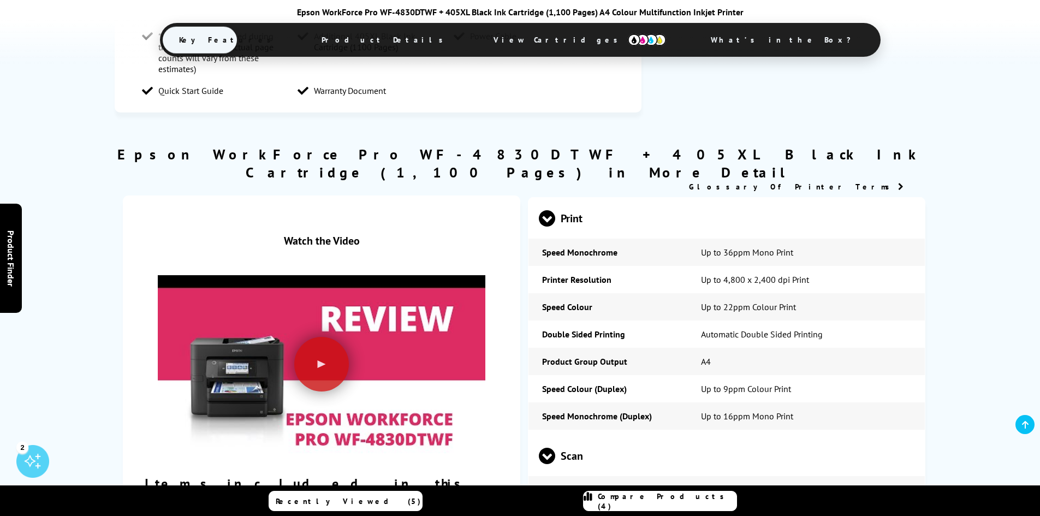
scroll to position [0, 0]
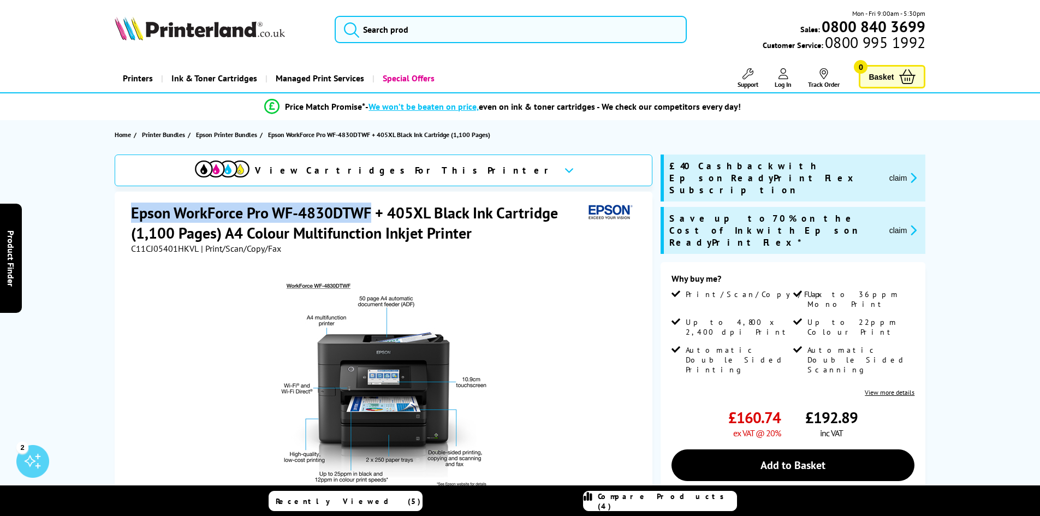
drag, startPoint x: 134, startPoint y: 211, endPoint x: 371, endPoint y: 212, distance: 236.9
click at [371, 212] on h1 "Epson WorkForce Pro WF-4830DTWF + 405XL Black Ink Cartridge (1,100 Pages) A4 Co…" at bounding box center [357, 223] width 453 height 40
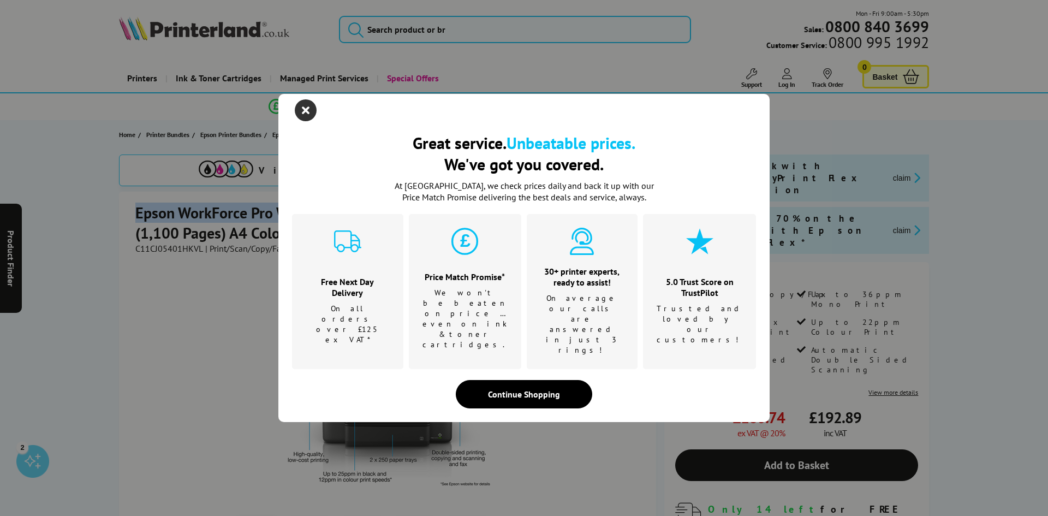
click at [309, 121] on icon "close modal" at bounding box center [306, 110] width 22 height 22
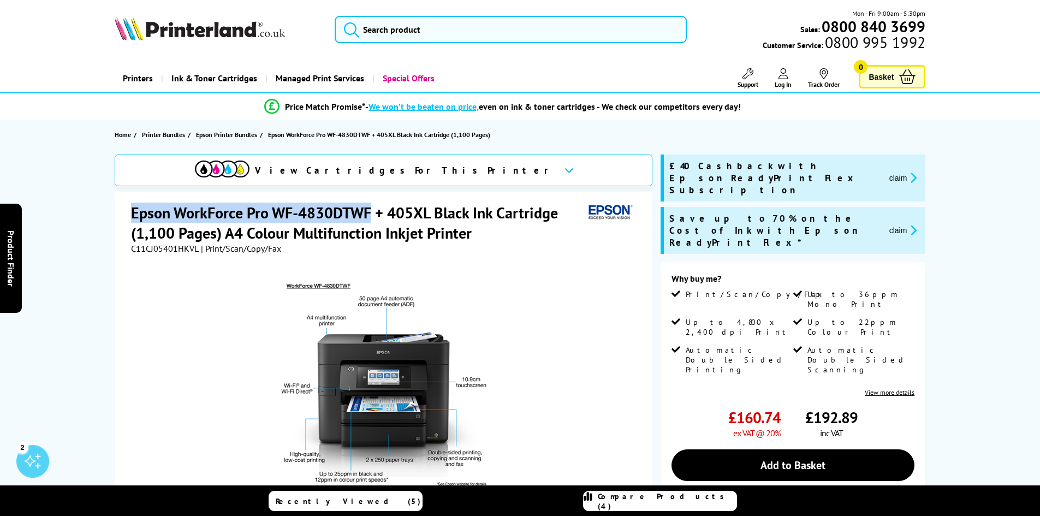
copy h1 "Epson WorkForce Pro WF-4830DTWF"
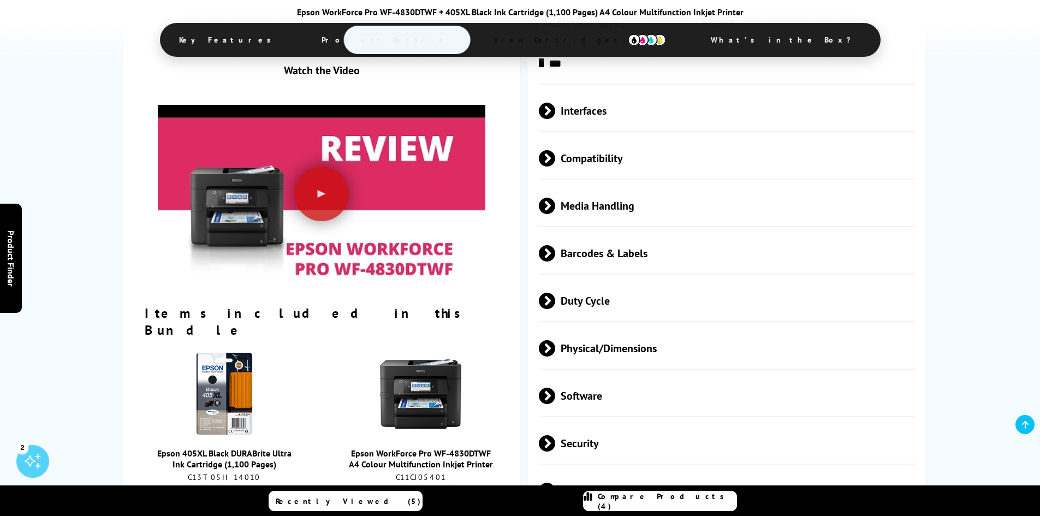
scroll to position [2001, 0]
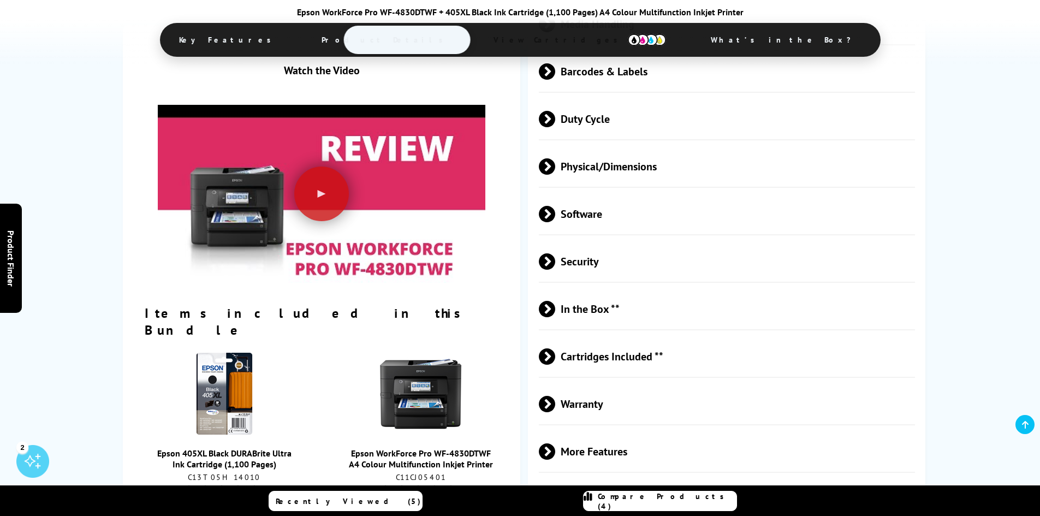
click at [264, 355] on img at bounding box center [224, 394] width 82 height 82
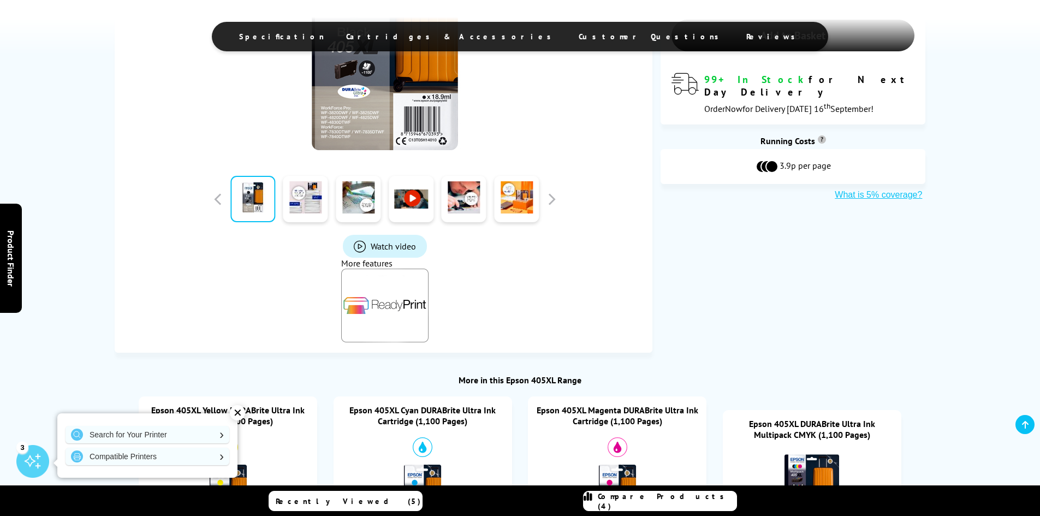
scroll to position [182, 0]
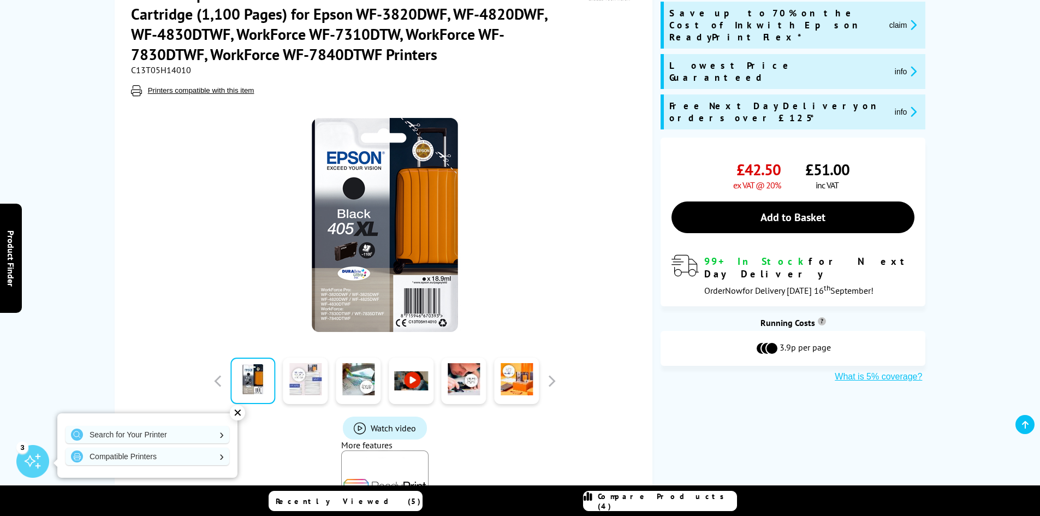
click at [305, 381] on link at bounding box center [305, 381] width 45 height 46
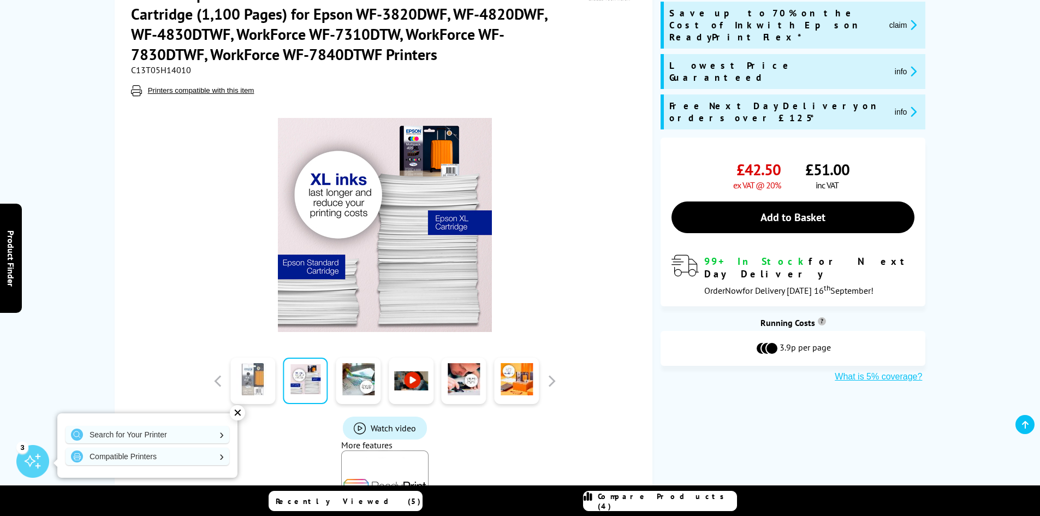
click at [251, 381] on link at bounding box center [252, 381] width 45 height 46
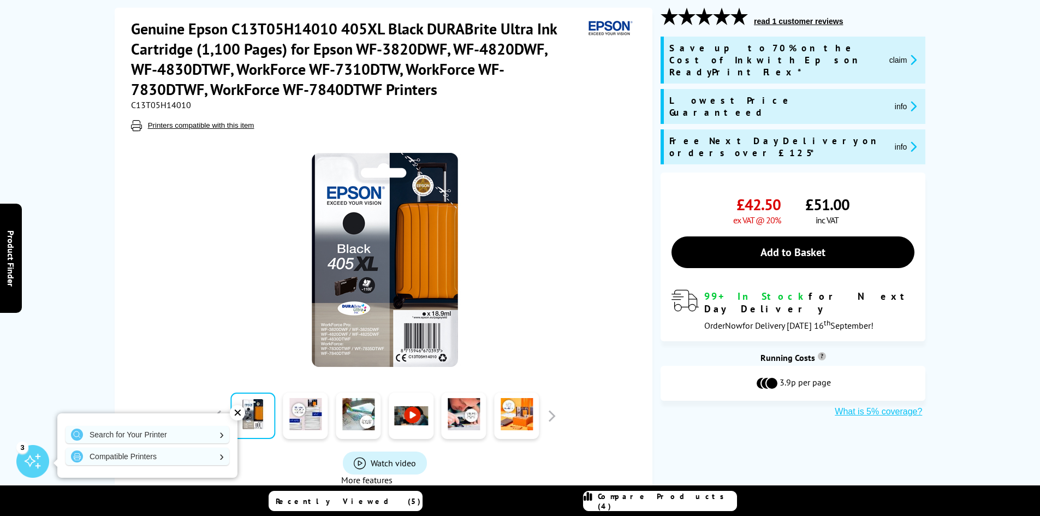
scroll to position [0, 0]
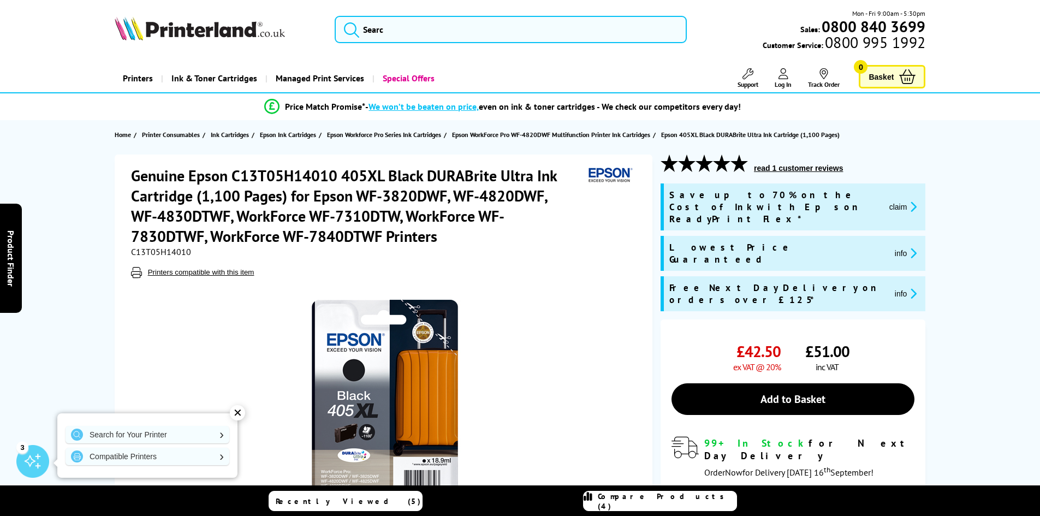
click at [891, 200] on button "claim" at bounding box center [903, 206] width 34 height 13
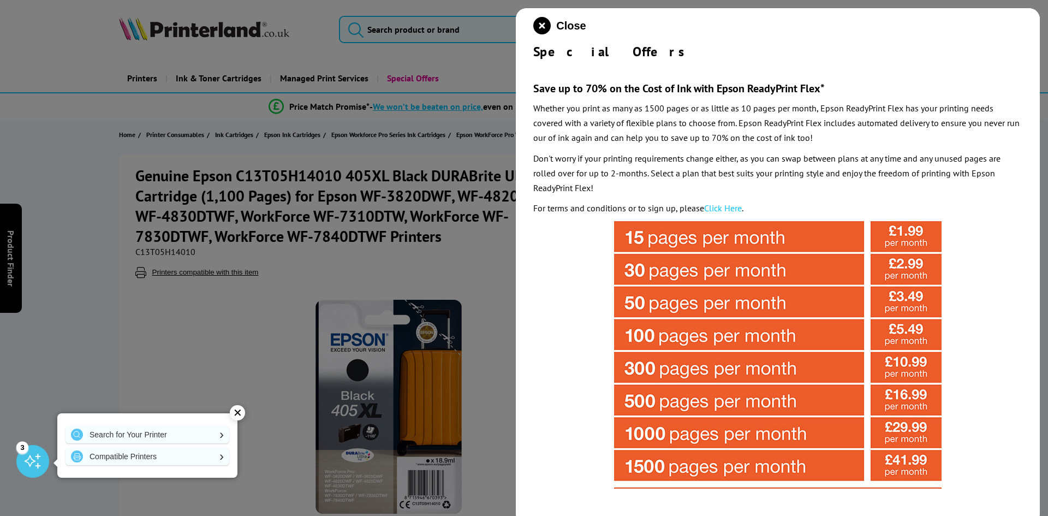
click at [382, 229] on div at bounding box center [524, 258] width 1048 height 516
click at [715, 208] on link "Click Here" at bounding box center [723, 208] width 38 height 11
click at [267, 170] on div at bounding box center [524, 258] width 1048 height 516
click at [110, 176] on div at bounding box center [524, 258] width 1048 height 516
click at [536, 21] on icon "close modal" at bounding box center [541, 25] width 17 height 17
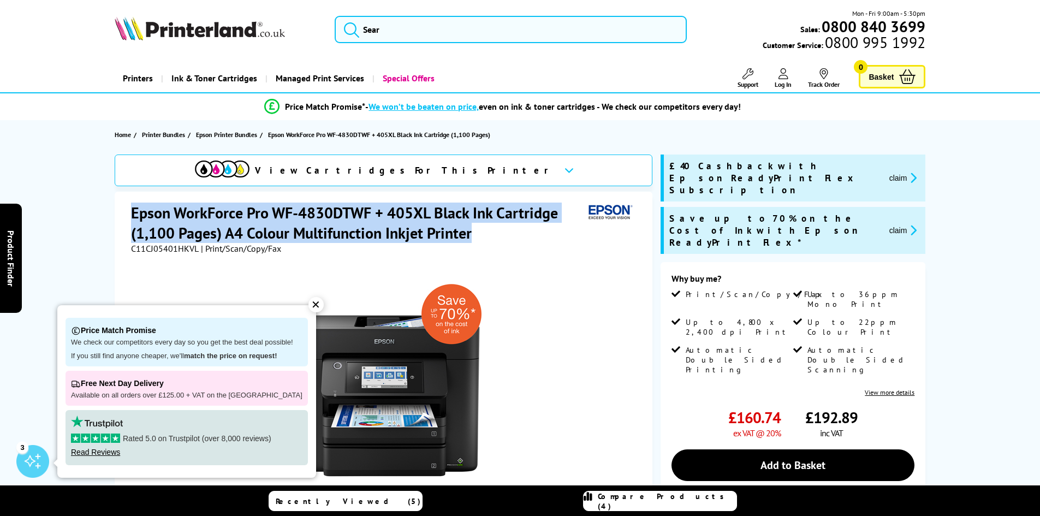
drag, startPoint x: 134, startPoint y: 211, endPoint x: 491, endPoint y: 233, distance: 357.2
click at [491, 233] on h1 "Epson WorkForce Pro WF-4830DTWF + 405XL Black Ink Cartridge (1,100 Pages) A4 Co…" at bounding box center [357, 223] width 453 height 40
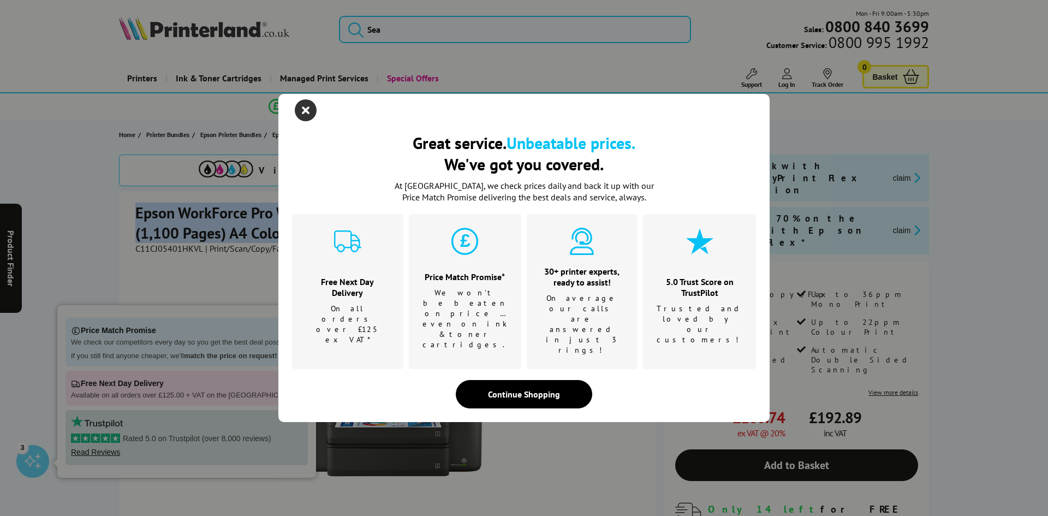
click at [310, 121] on icon "close modal" at bounding box center [306, 110] width 22 height 22
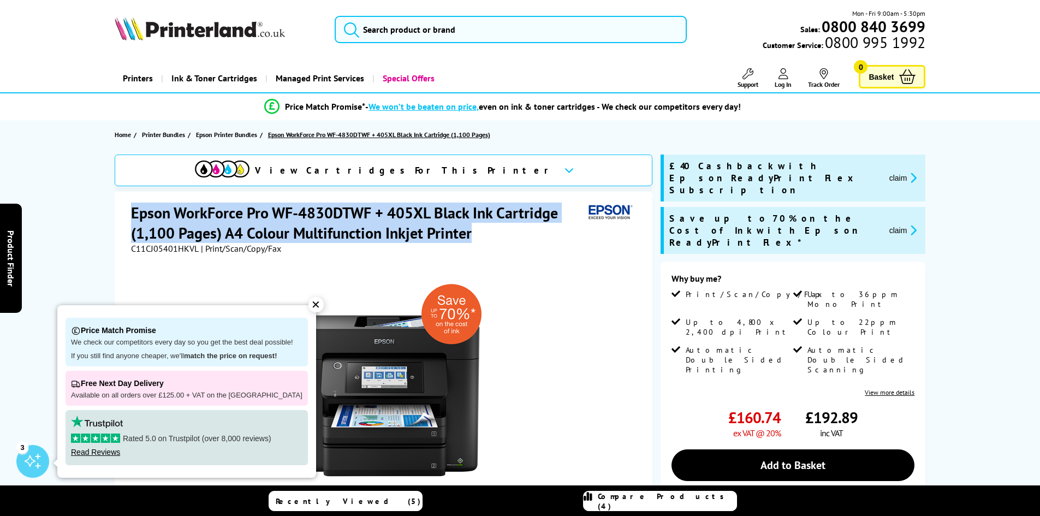
copy h1 "Epson WorkForce Pro WF-4830DTWF + 405XL Black Ink Cartridge (1,100 Pages) A4 Co…"
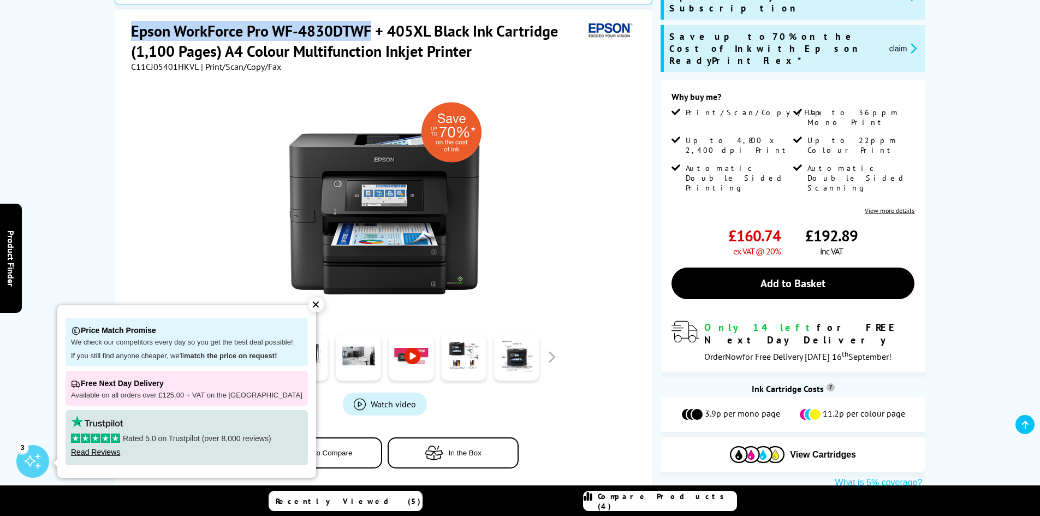
drag, startPoint x: 131, startPoint y: 30, endPoint x: 370, endPoint y: 36, distance: 238.6
click at [370, 36] on h1 "Epson WorkForce Pro WF-4830DTWF + 405XL Black Ink Cartridge (1,100 Pages) A4 Co…" at bounding box center [357, 41] width 453 height 40
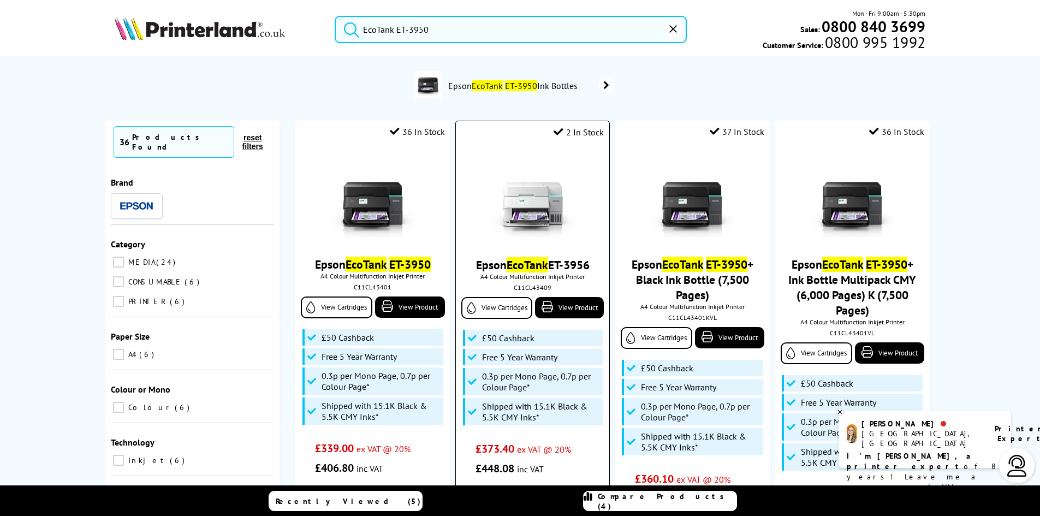
scroll to position [182, 0]
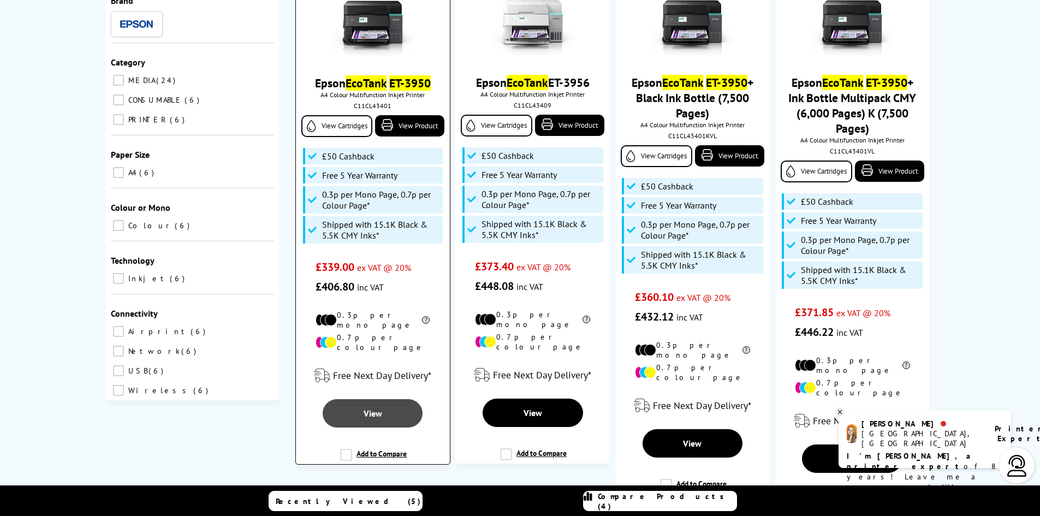
type input "EcoTank ET-3950"
click at [372, 399] on link "View" at bounding box center [373, 413] width 100 height 28
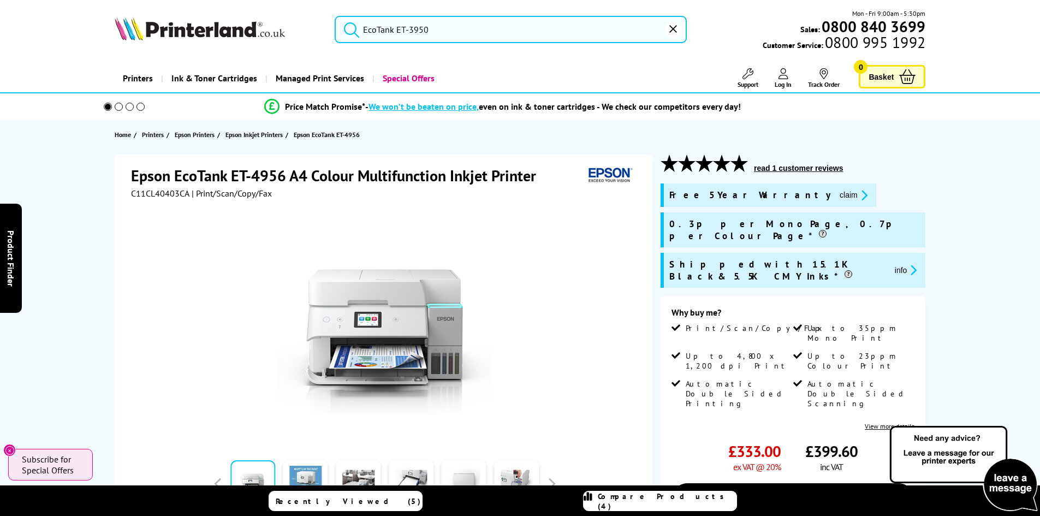
click at [463, 33] on input "EcoTank ET-3950" at bounding box center [511, 29] width 352 height 27
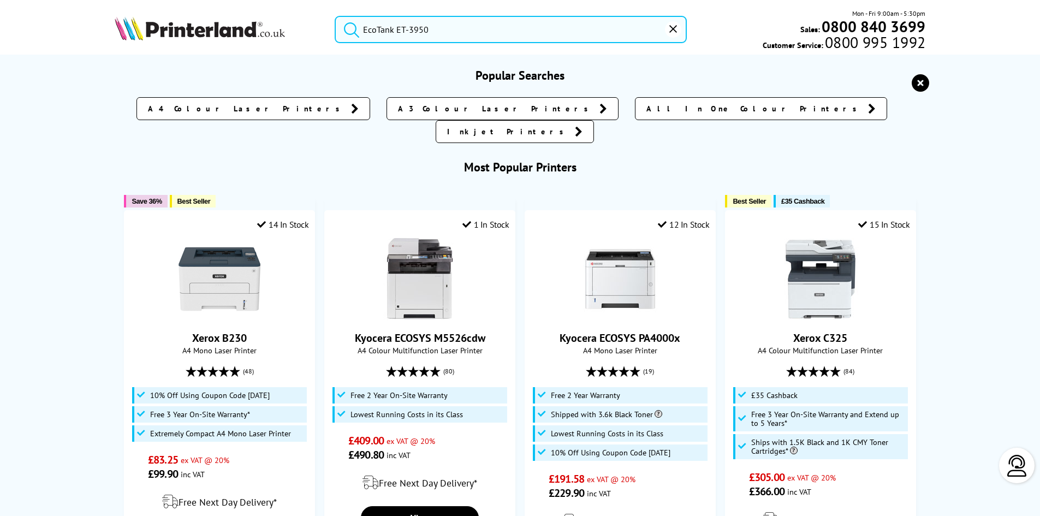
click at [335, 16] on button "submit" at bounding box center [348, 28] width 27 height 24
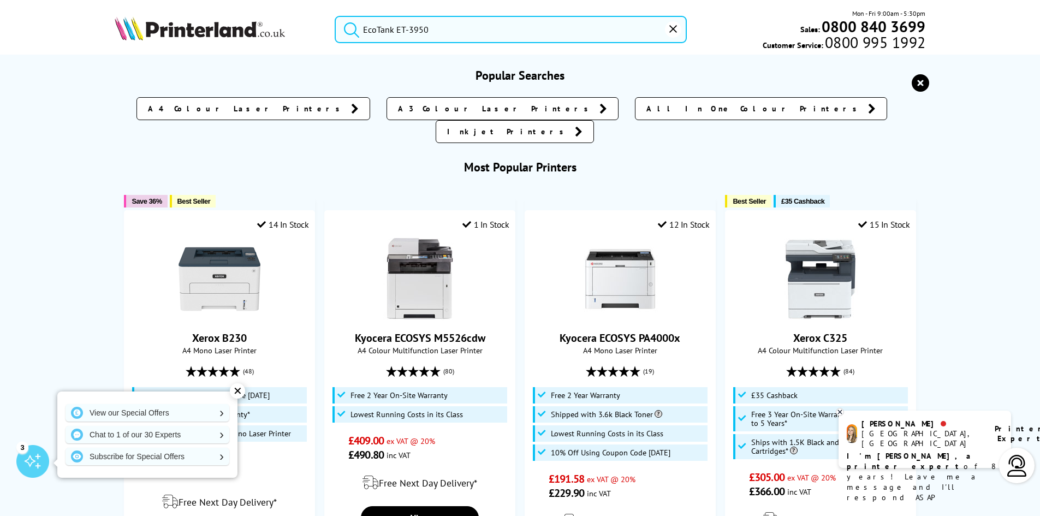
click at [460, 29] on input "EcoTank ET-3950" at bounding box center [511, 29] width 352 height 27
click at [335, 16] on button "submit" at bounding box center [348, 28] width 27 height 24
drag, startPoint x: 460, startPoint y: 29, endPoint x: 359, endPoint y: 30, distance: 101.0
click at [359, 30] on form "EcoTank ET-3950" at bounding box center [511, 29] width 352 height 27
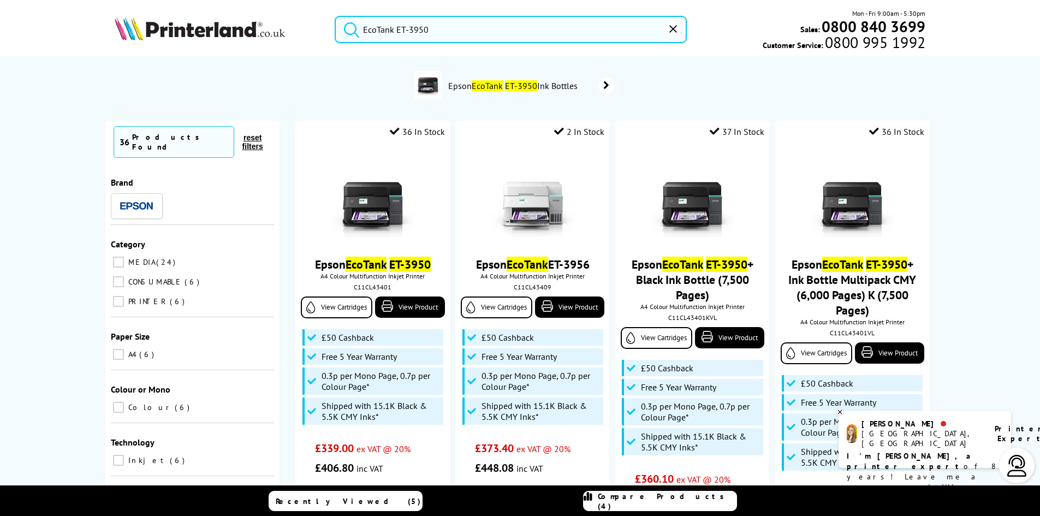
click at [415, 27] on input "EcoTank ET-3950" at bounding box center [511, 29] width 352 height 27
click at [419, 27] on input "EcoTank ET-3950" at bounding box center [511, 29] width 352 height 27
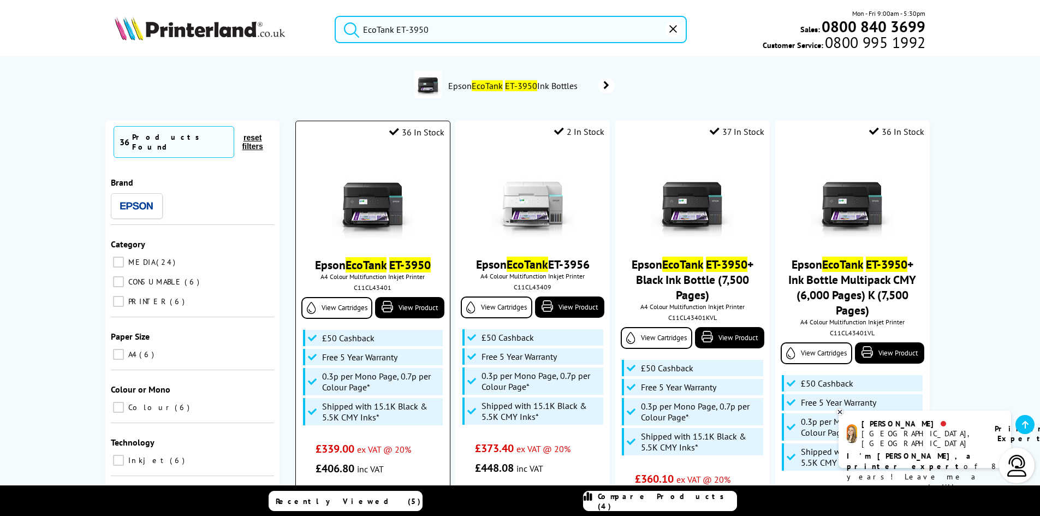
scroll to position [182, 0]
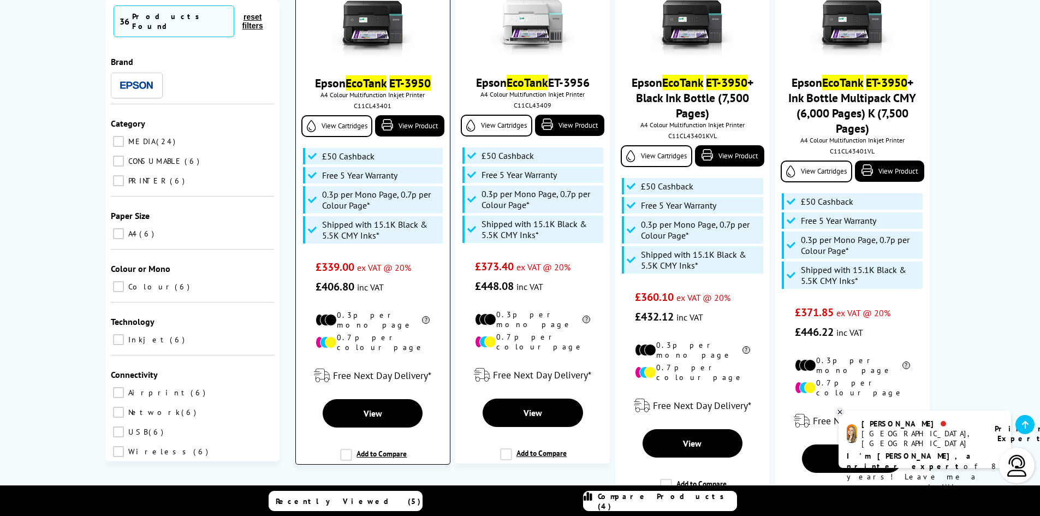
click at [373, 449] on label "Add to Compare" at bounding box center [373, 459] width 67 height 21
click at [0, 0] on input "Add to Compare" at bounding box center [0, 0] width 0 height 0
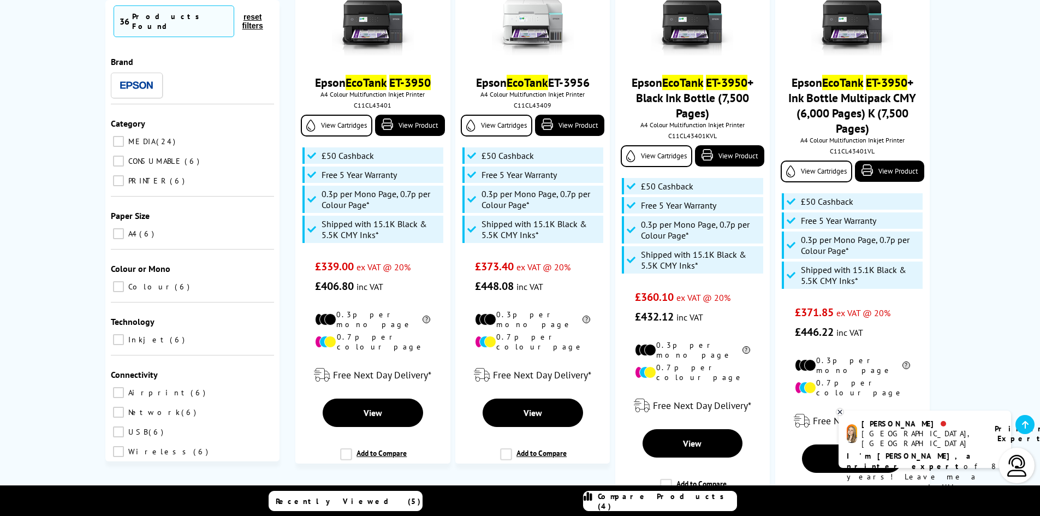
click at [711, 503] on link "Compare Products (4)" at bounding box center [660, 501] width 154 height 20
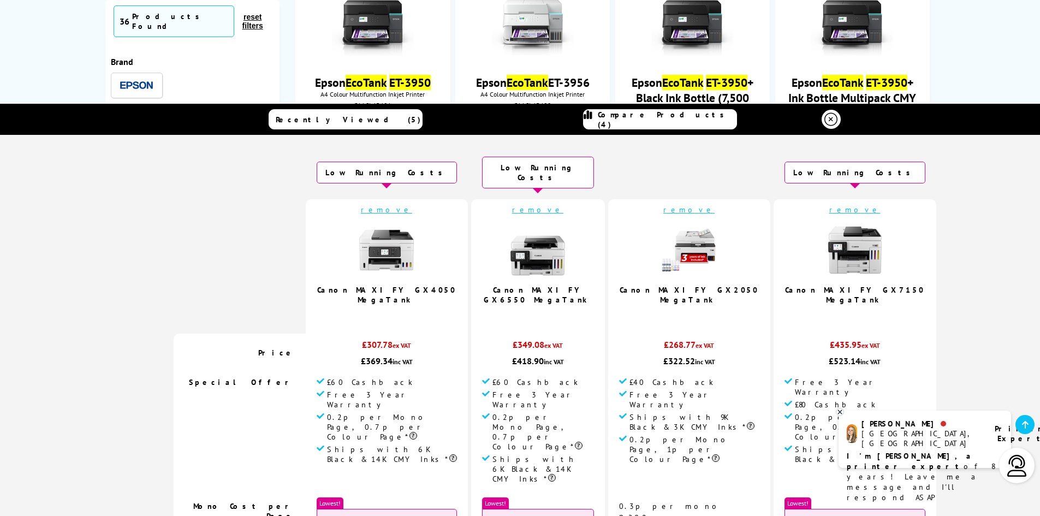
click at [663, 205] on link "remove" at bounding box center [688, 210] width 51 height 10
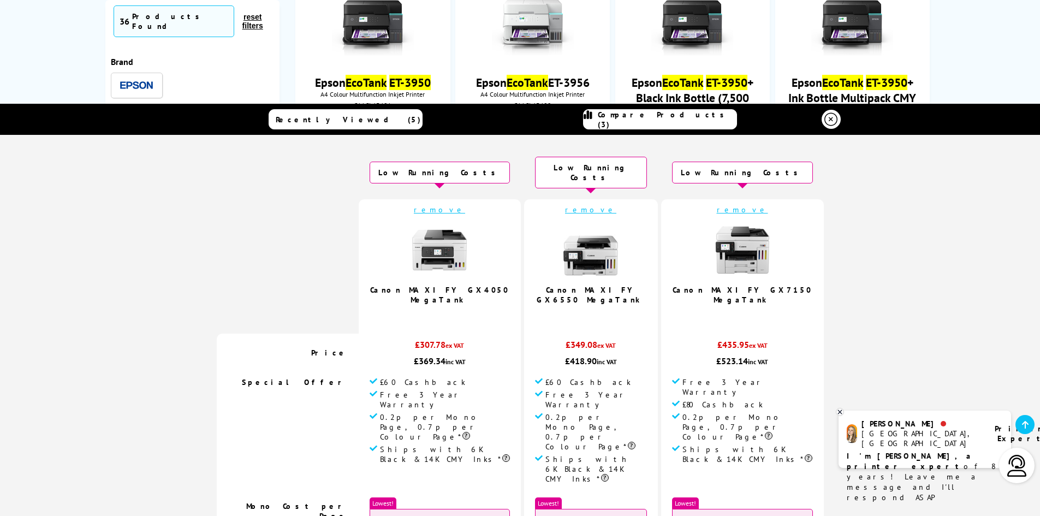
click at [720, 205] on link "remove" at bounding box center [742, 210] width 51 height 10
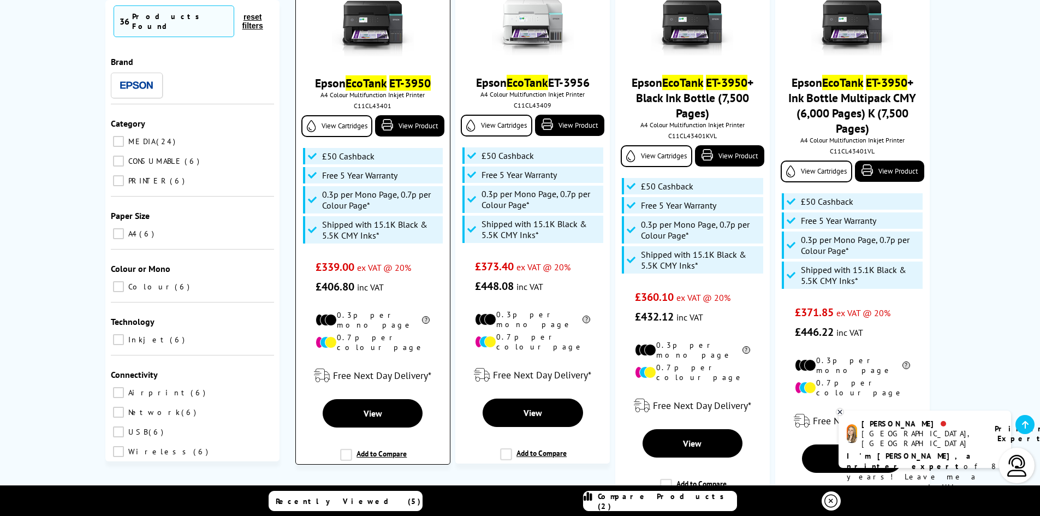
click at [391, 449] on label "Add to Compare" at bounding box center [373, 459] width 67 height 21
click at [0, 0] on input "Add to Compare" at bounding box center [0, 0] width 0 height 0
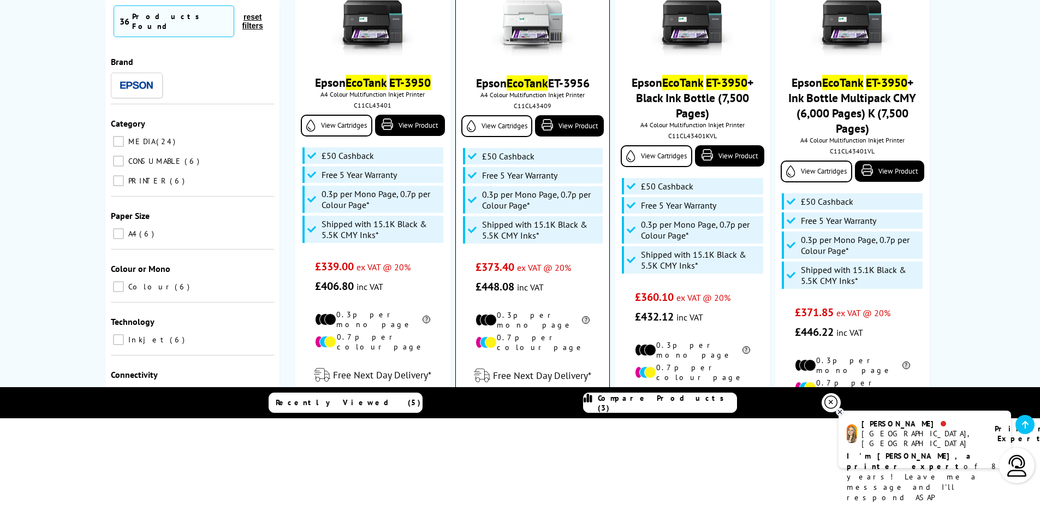
scroll to position [0, 0]
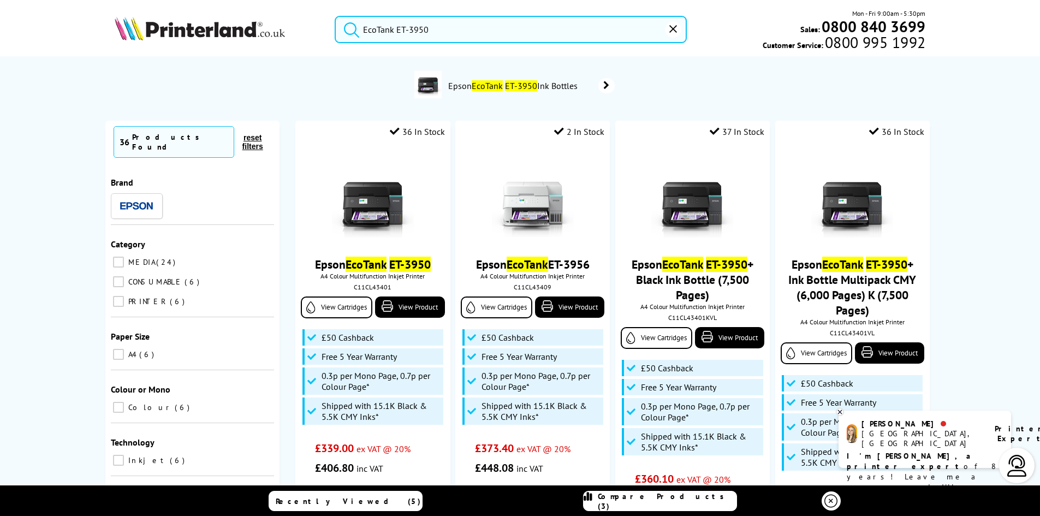
click at [418, 34] on input "EcoTank ET-3950" at bounding box center [511, 29] width 352 height 27
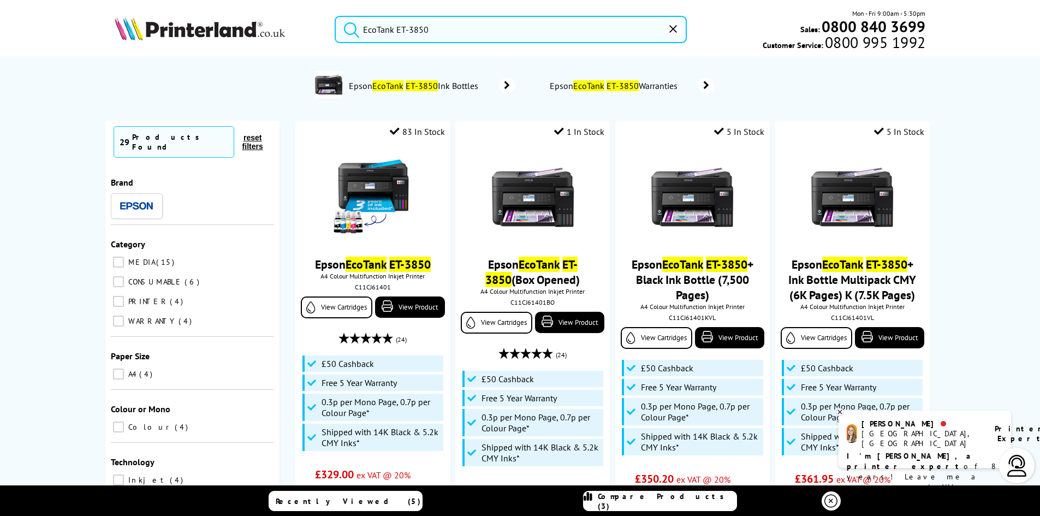
type input "EcoTank ET-3850"
click at [335, 16] on button "submit" at bounding box center [348, 28] width 27 height 24
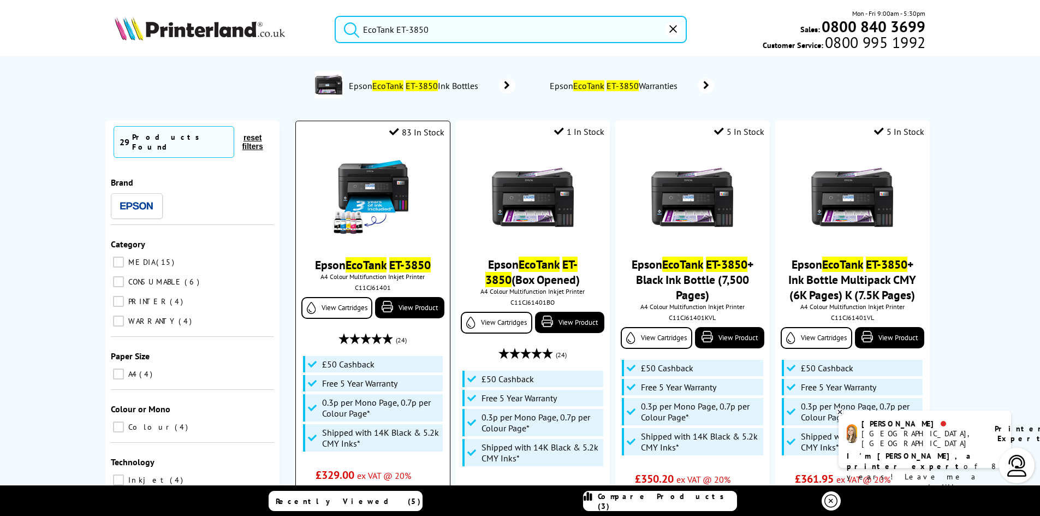
scroll to position [182, 0]
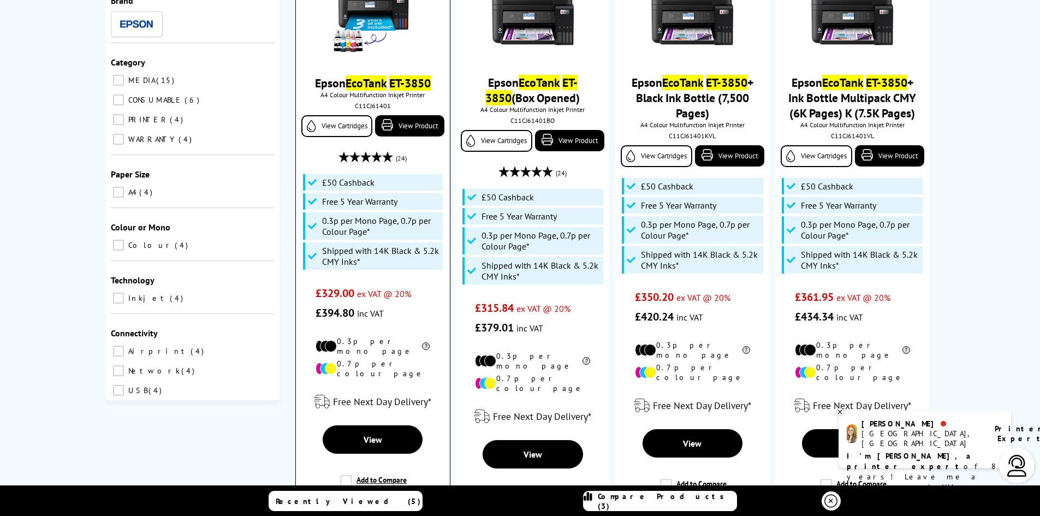
click at [344, 475] on label "Add to Compare" at bounding box center [373, 485] width 67 height 21
click at [0, 0] on input "Add to Compare" at bounding box center [0, 0] width 0 height 0
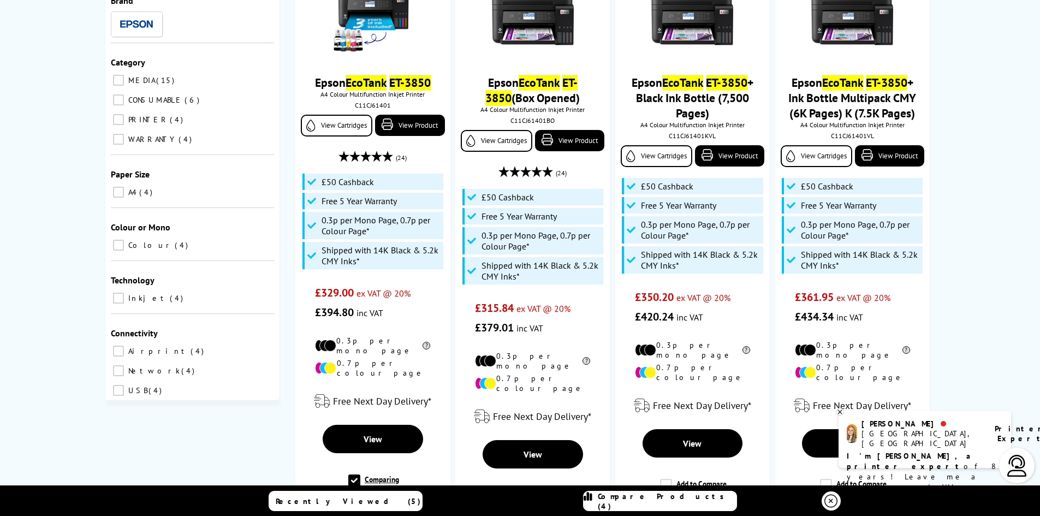
click at [680, 503] on span "Compare Products (4)" at bounding box center [667, 501] width 139 height 20
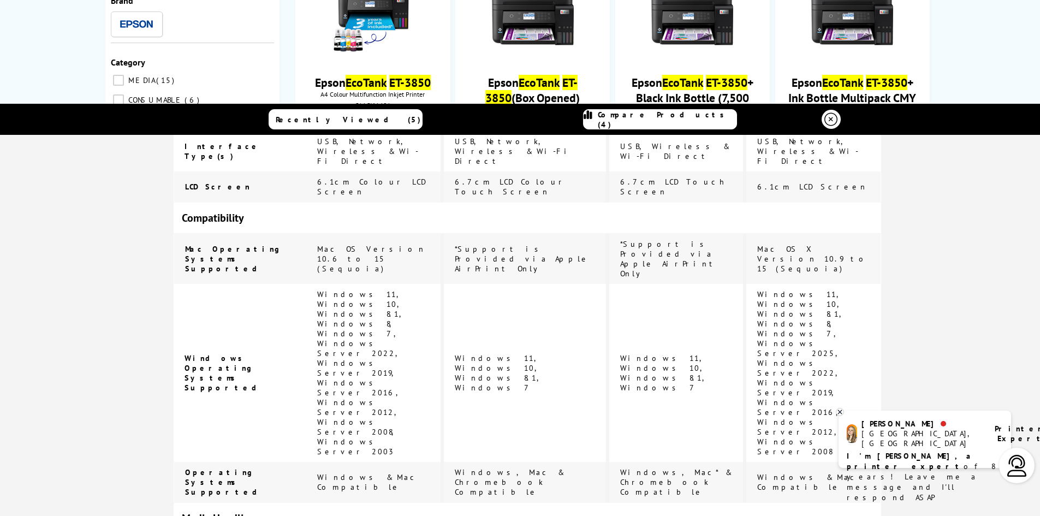
scroll to position [1412, 0]
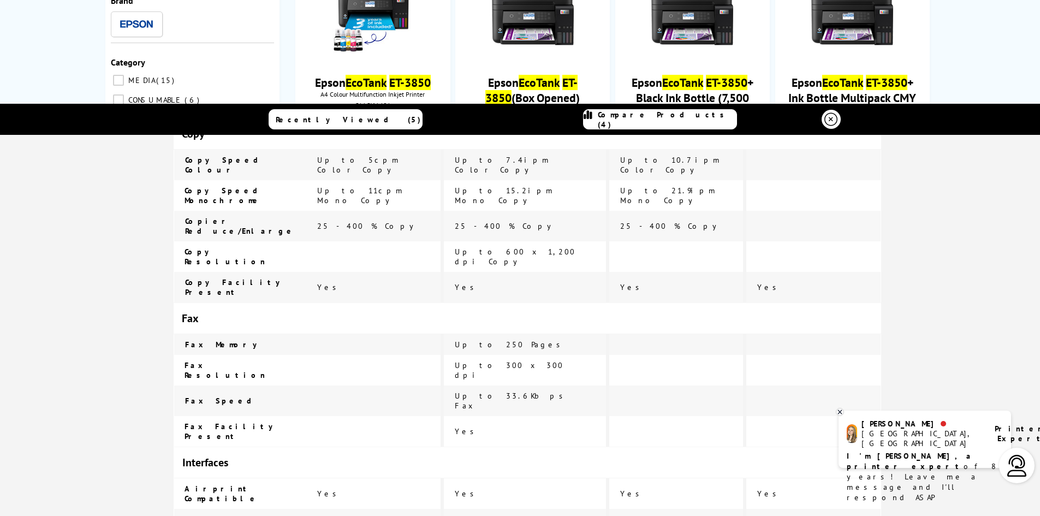
click at [824, 120] on icon at bounding box center [830, 119] width 13 height 13
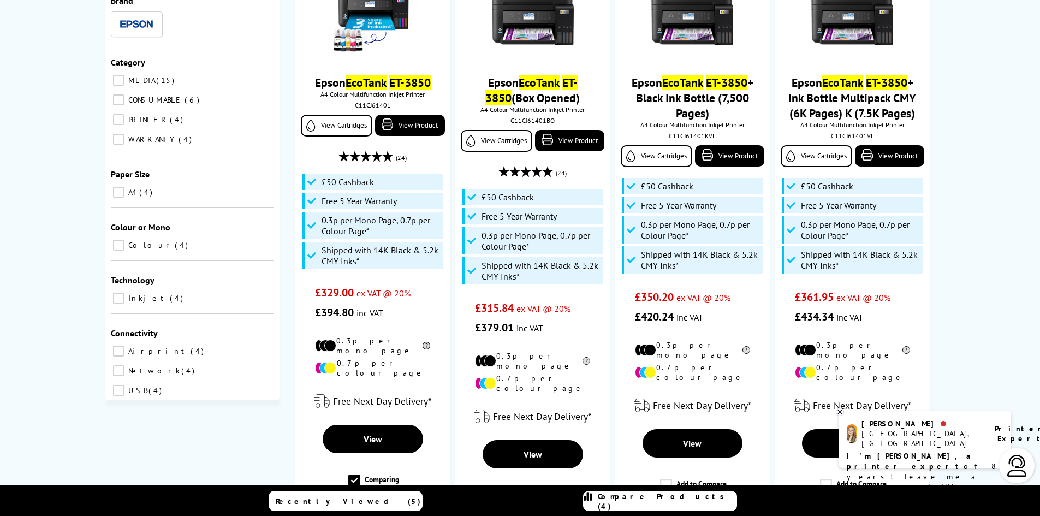
scroll to position [0, 0]
